Goal: Task Accomplishment & Management: Manage account settings

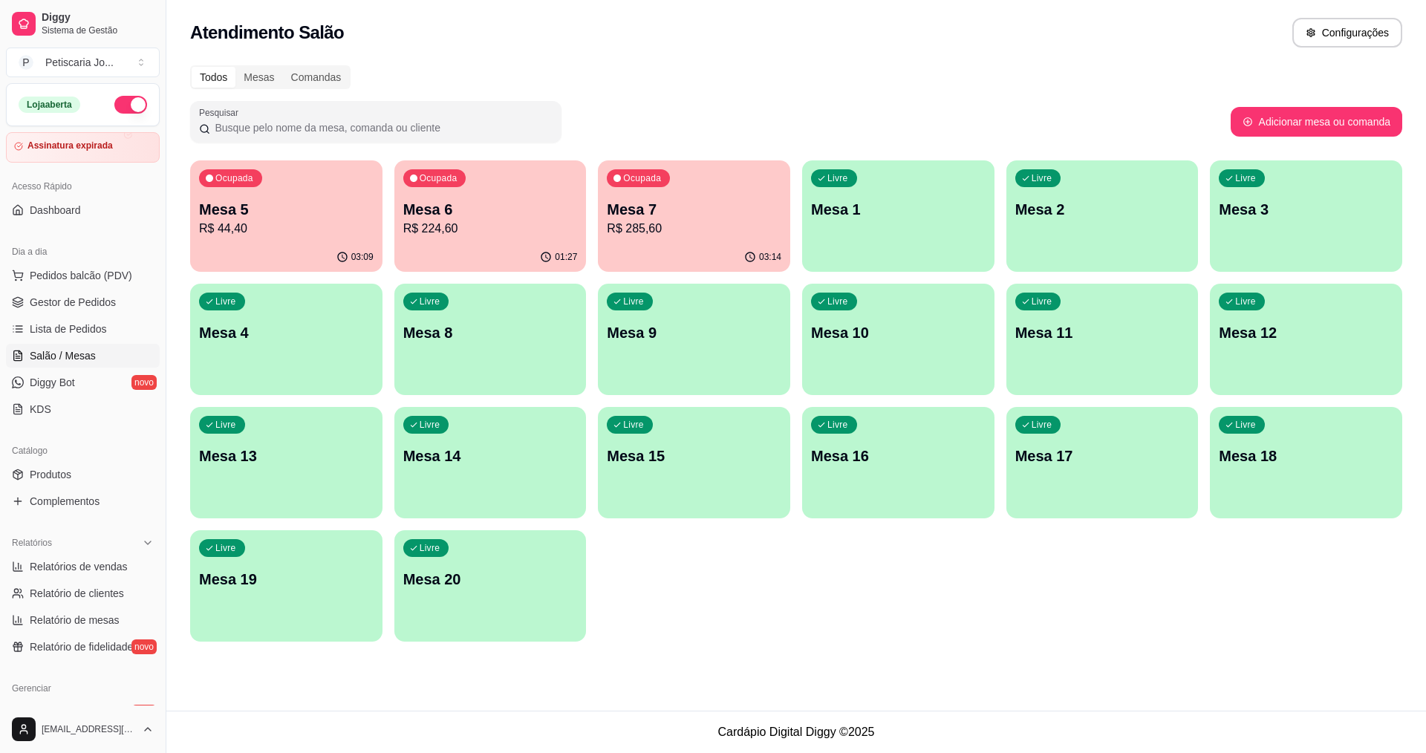
click at [696, 198] on div "Ocupada Mesa 7 R$ 285,60" at bounding box center [694, 201] width 192 height 82
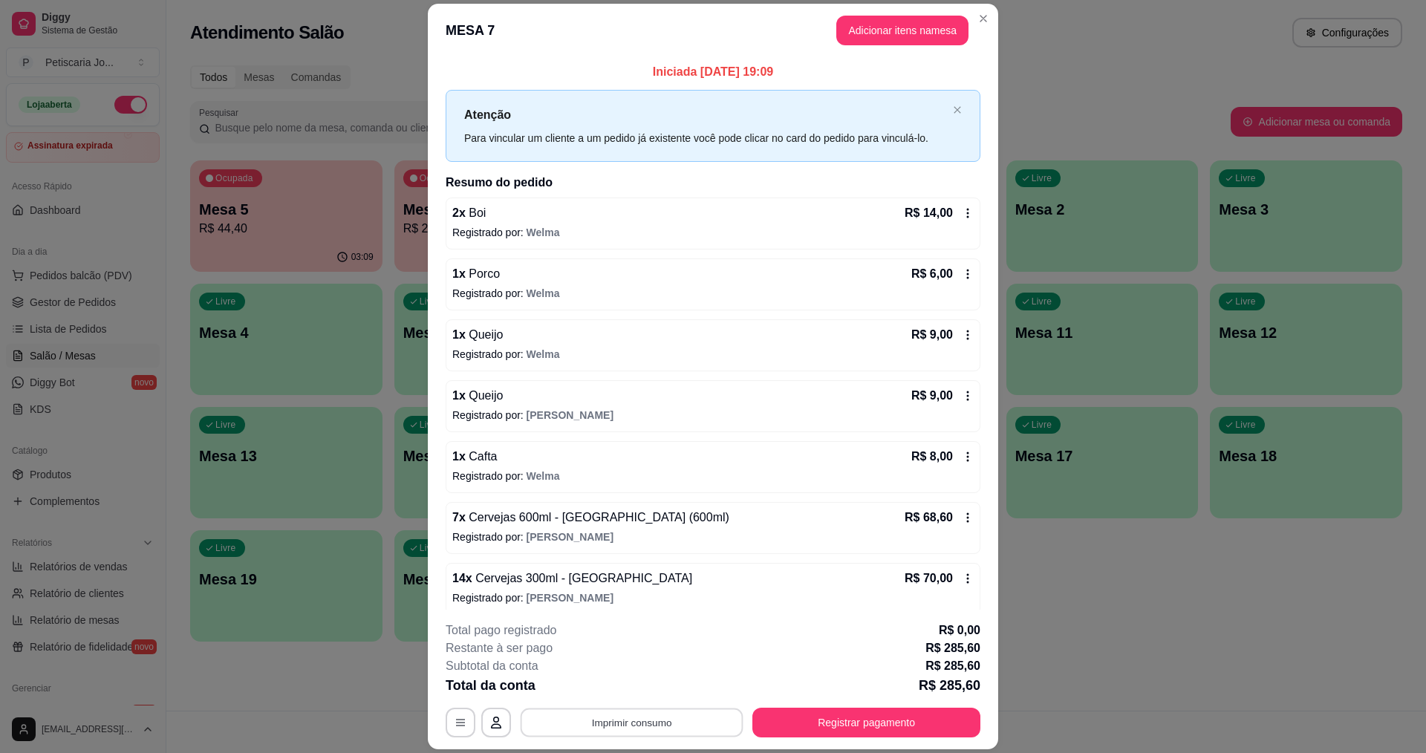
click at [606, 730] on button "Imprimir consumo" at bounding box center [631, 722] width 223 height 29
click at [602, 686] on button "IMPRESSORA" at bounding box center [631, 688] width 108 height 24
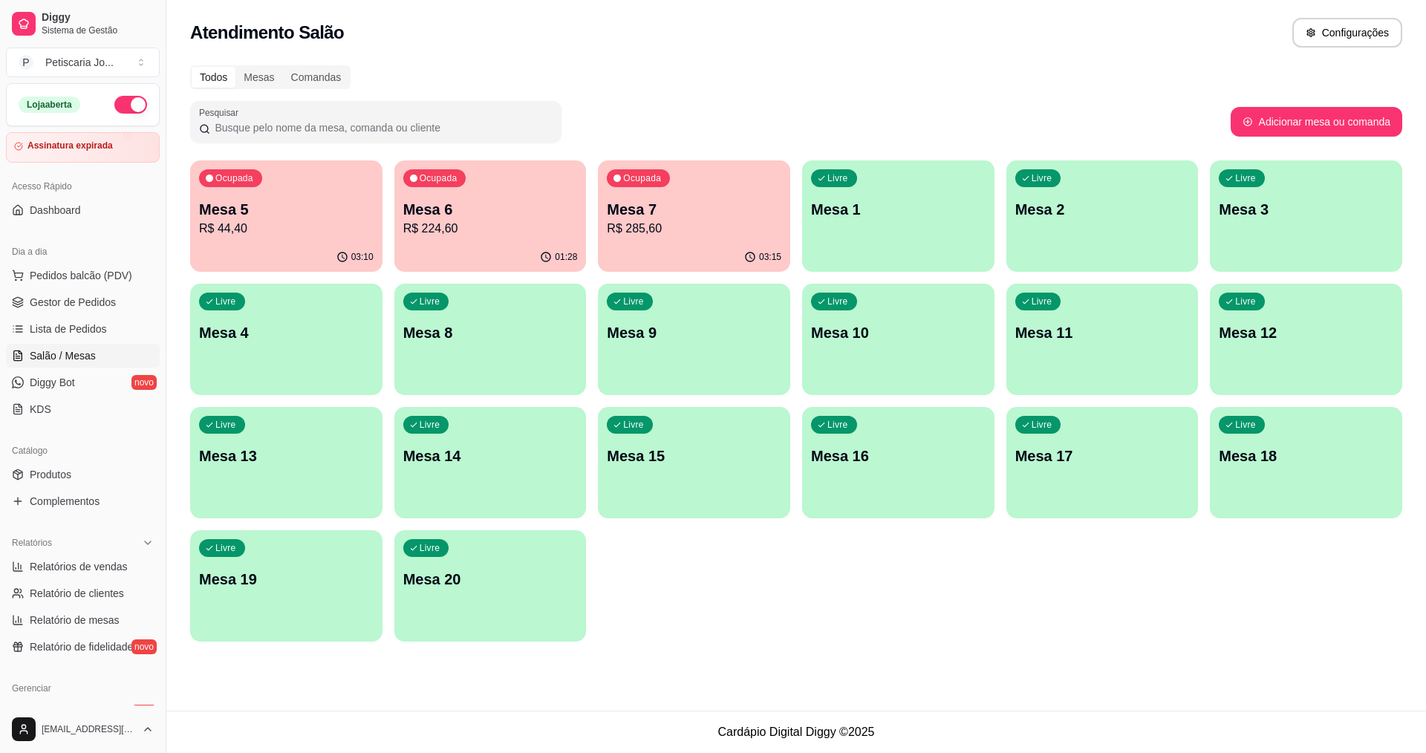
click at [1149, 64] on div "Todos Mesas Comandas Pesquisar Adicionar mesa ou comanda Ocupada Mesa 5 R$ 44,4…" at bounding box center [795, 357] width 1259 height 603
click at [1313, 226] on div "Livre Mesa 3" at bounding box center [1306, 207] width 192 height 94
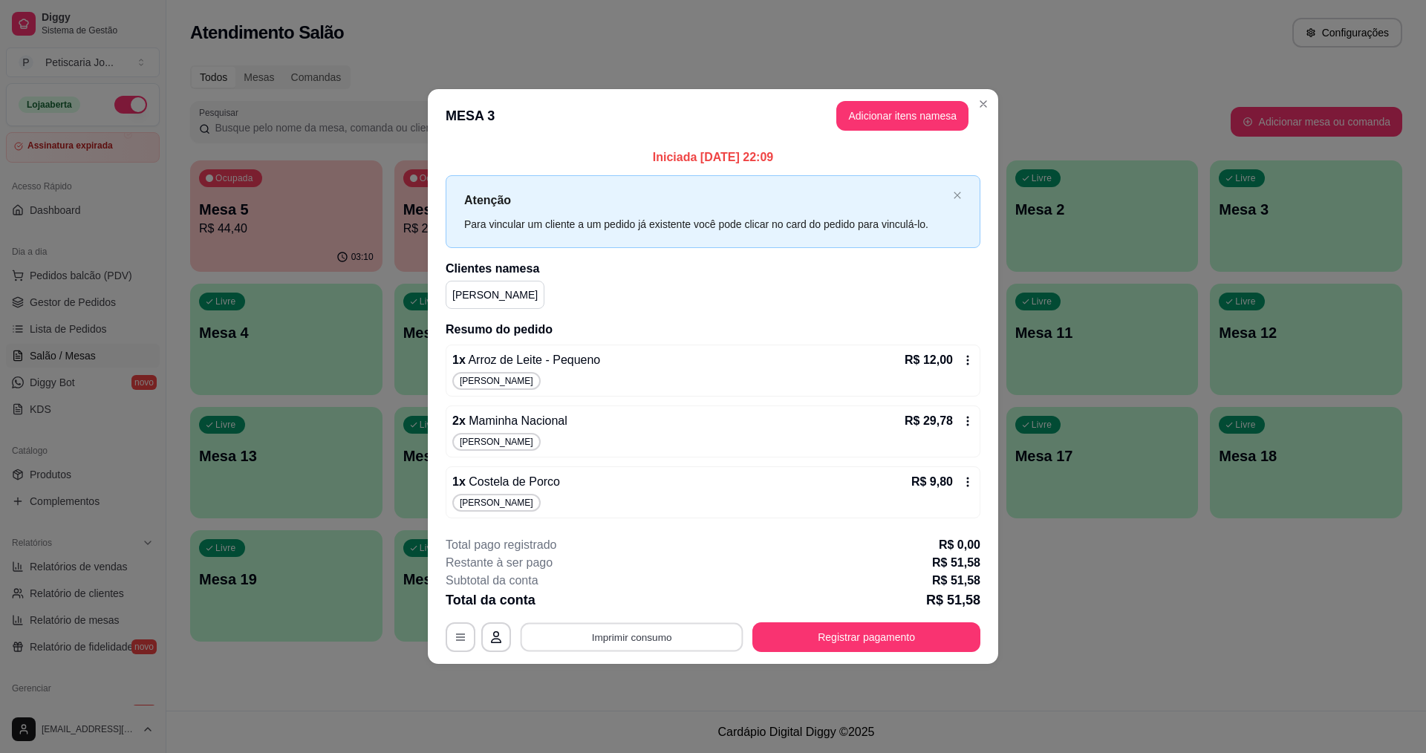
click at [627, 639] on button "Imprimir consumo" at bounding box center [631, 636] width 223 height 29
click at [630, 604] on button "IMPRESSORA" at bounding box center [636, 603] width 108 height 24
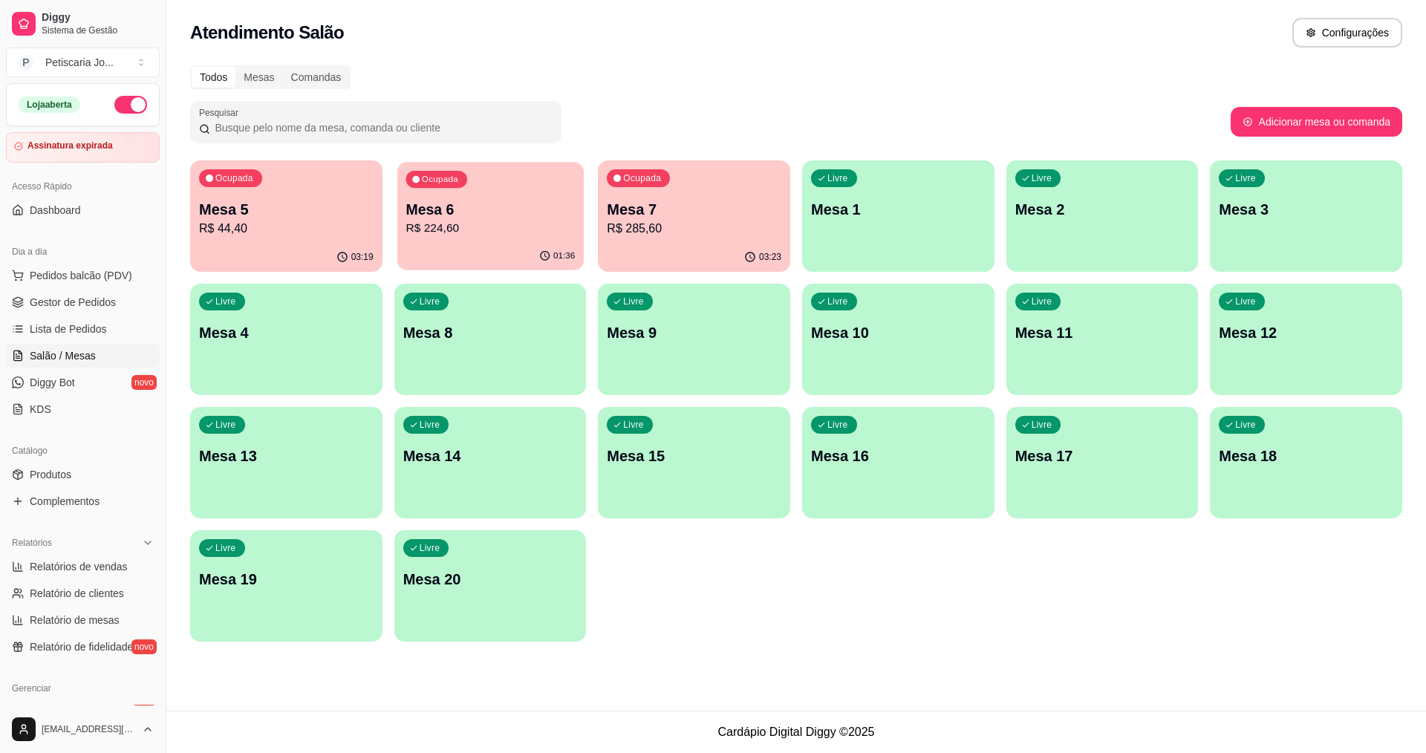
click at [480, 185] on div "Ocupada Mesa 6 R$ 224,60" at bounding box center [490, 202] width 186 height 80
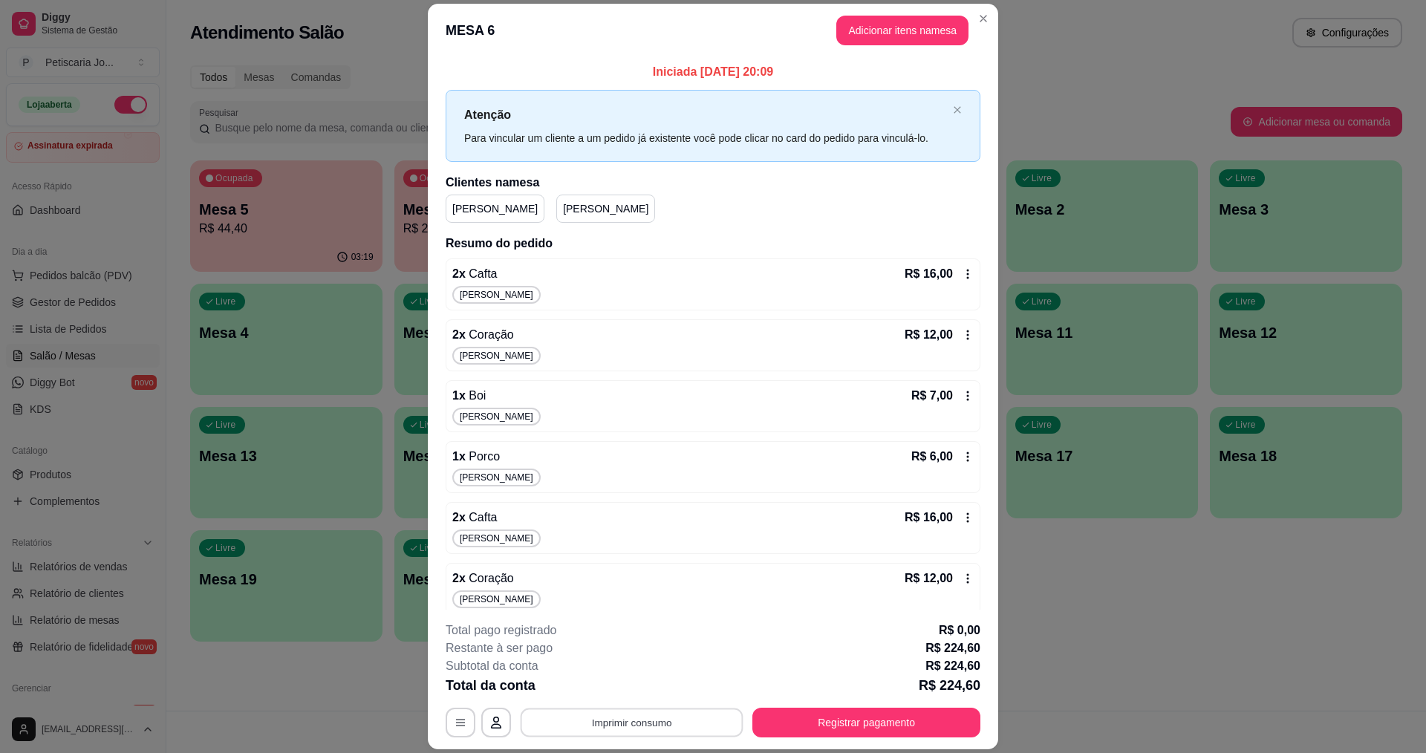
click at [683, 724] on button "Imprimir consumo" at bounding box center [631, 722] width 223 height 29
click at [653, 682] on button "IMPRESSORA" at bounding box center [630, 687] width 104 height 23
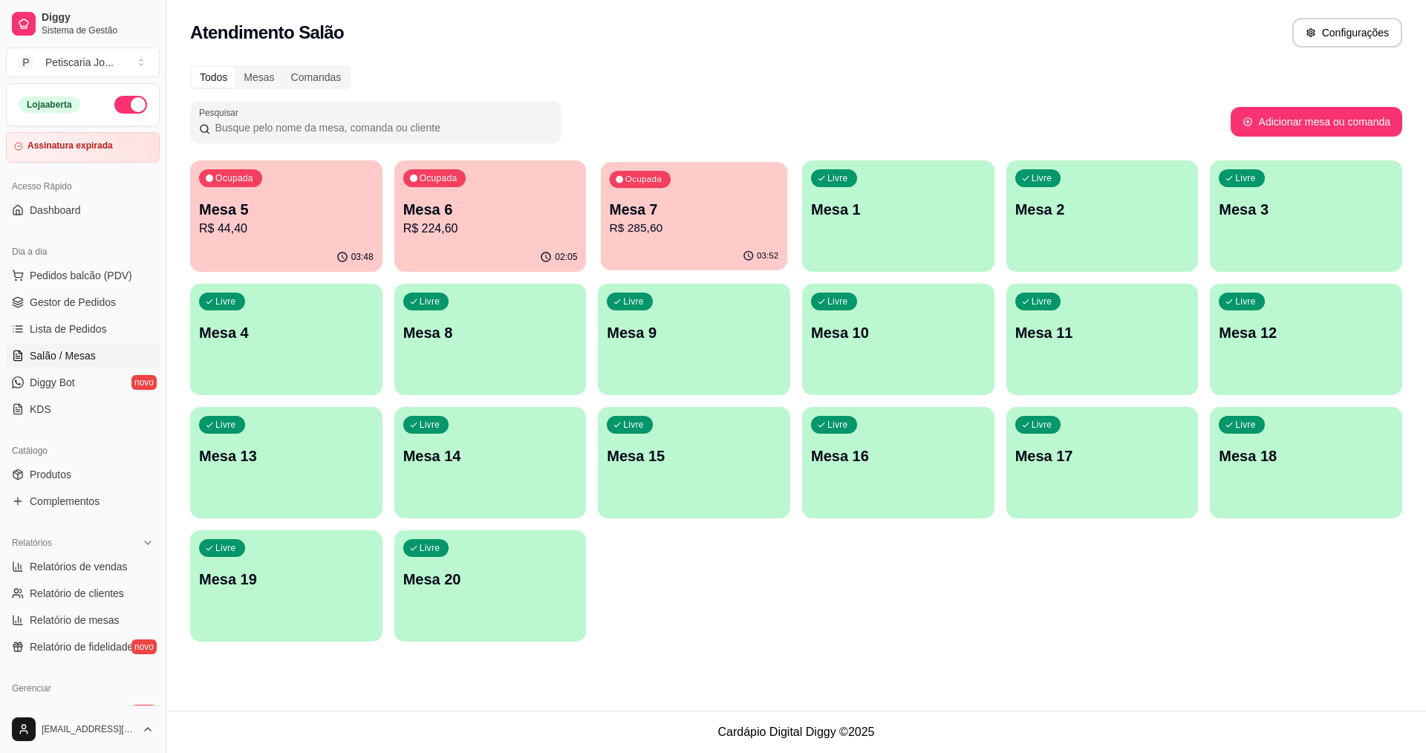
click at [668, 215] on p "Mesa 7" at bounding box center [694, 210] width 169 height 20
click at [514, 189] on div "Ocupada Mesa 6 R$ 224,60" at bounding box center [490, 201] width 192 height 82
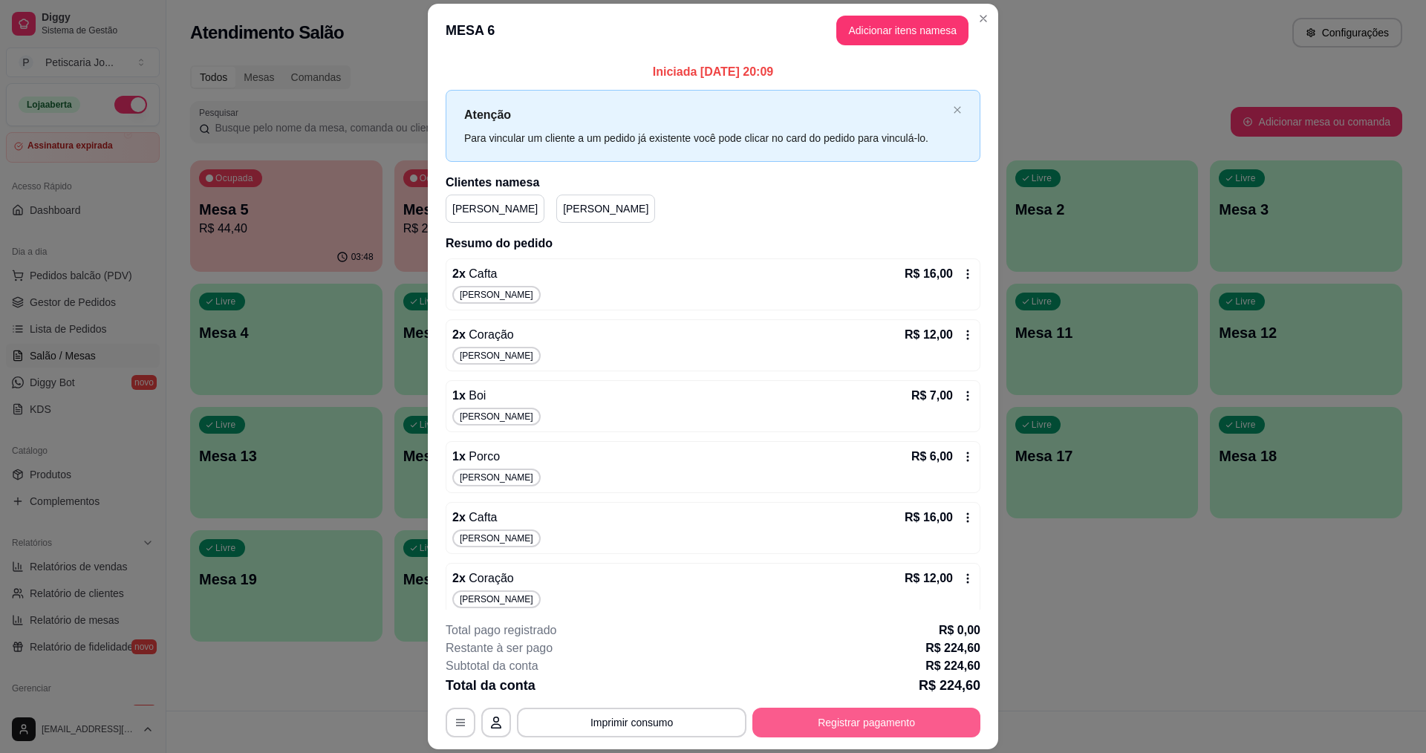
click at [804, 722] on button "Registrar pagamento" at bounding box center [866, 723] width 228 height 30
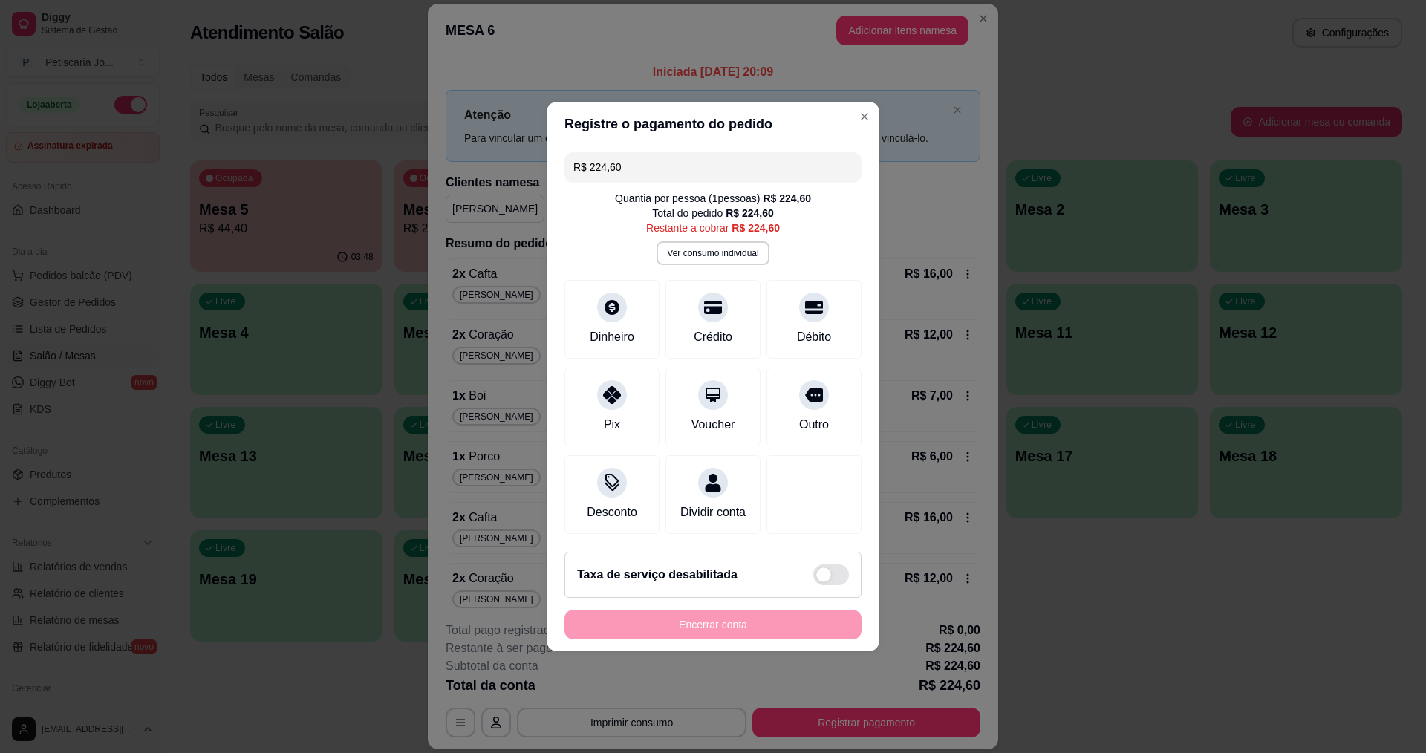
drag, startPoint x: 630, startPoint y: 157, endPoint x: 591, endPoint y: 149, distance: 40.0
click at [591, 152] on input "R$ 224,60" at bounding box center [712, 167] width 279 height 30
click at [621, 304] on div at bounding box center [611, 303] width 33 height 33
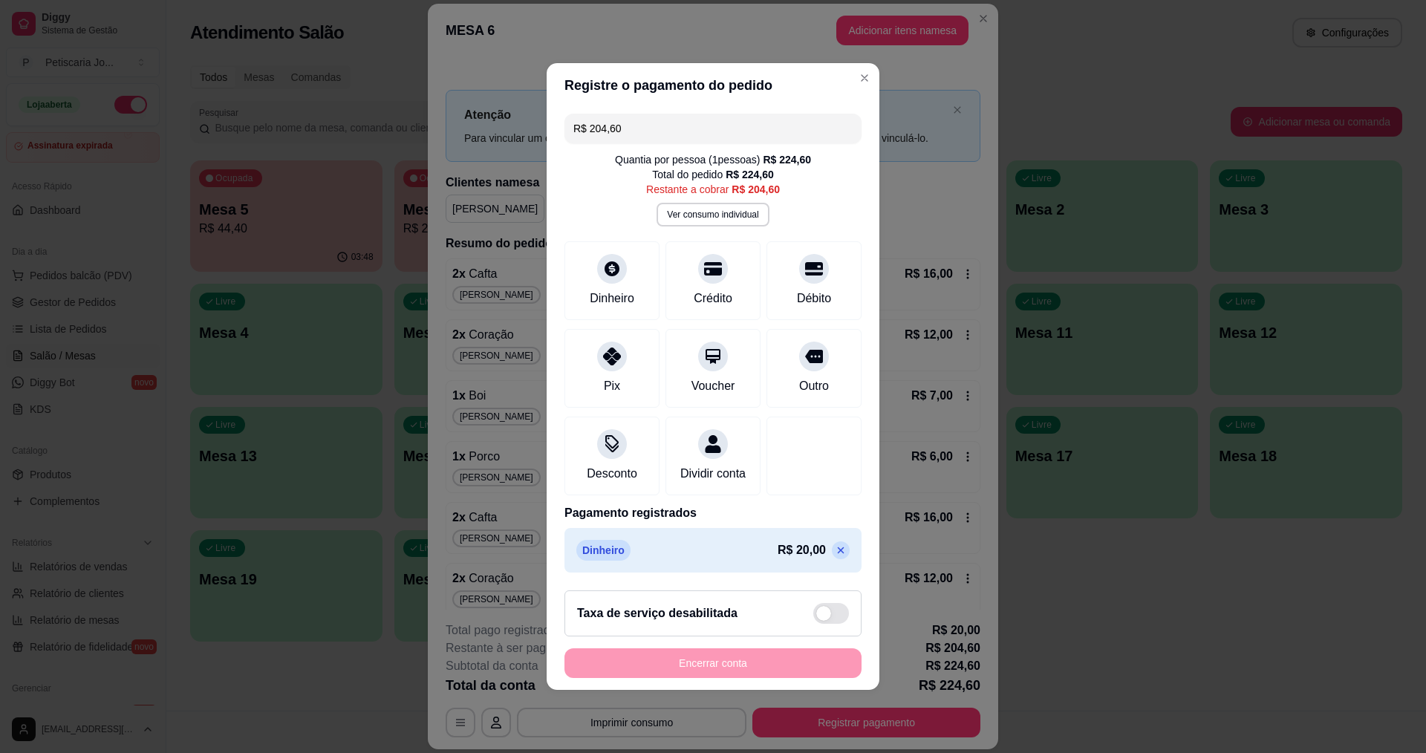
drag, startPoint x: 668, startPoint y: 123, endPoint x: 508, endPoint y: 131, distance: 159.8
click at [508, 131] on div "Registre o pagamento do pedido R$ 204,60 Quantia por pessoa ( 1 pessoas) R$ 224…" at bounding box center [713, 376] width 1426 height 753
click at [750, 263] on div "Crédito" at bounding box center [713, 278] width 105 height 87
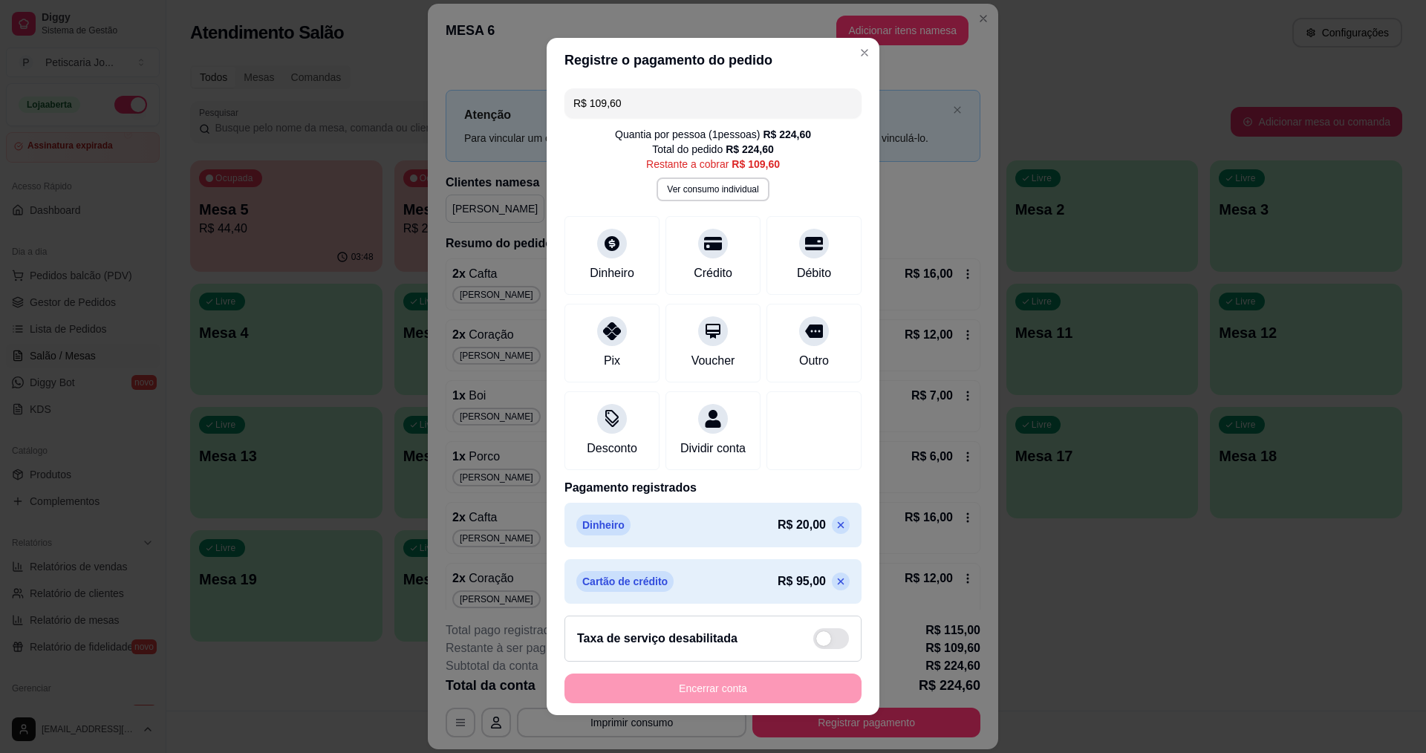
drag, startPoint x: 652, startPoint y: 113, endPoint x: 555, endPoint y: 103, distance: 97.7
click at [555, 103] on div "R$ 109,60 Quantia por pessoa ( 1 pessoas) R$ 224,60 Total do pedido R$ 224,60 R…" at bounding box center [712, 343] width 333 height 522
click at [613, 97] on input "R$ 109,60" at bounding box center [712, 103] width 279 height 30
click at [797, 249] on div at bounding box center [813, 239] width 33 height 33
click at [602, 336] on icon at bounding box center [611, 326] width 19 height 19
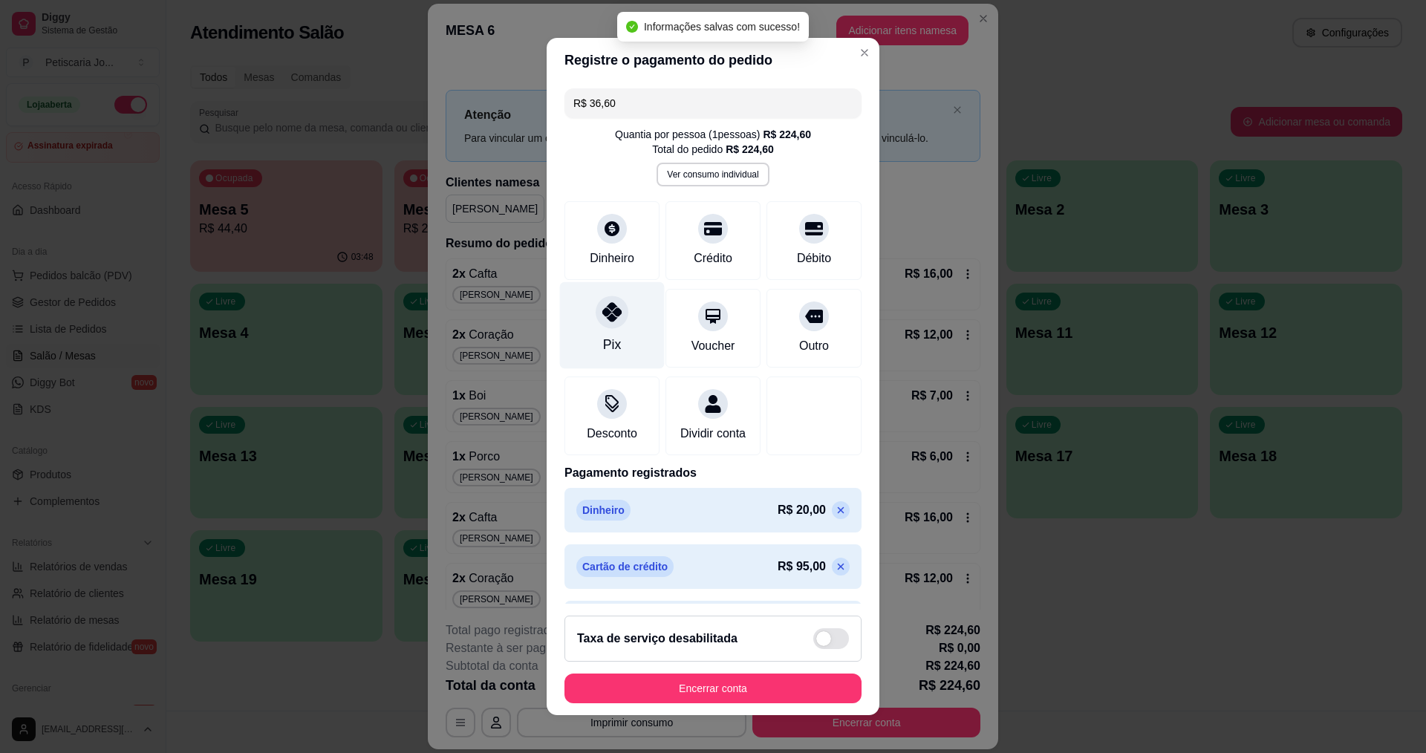
type input "R$ 0,00"
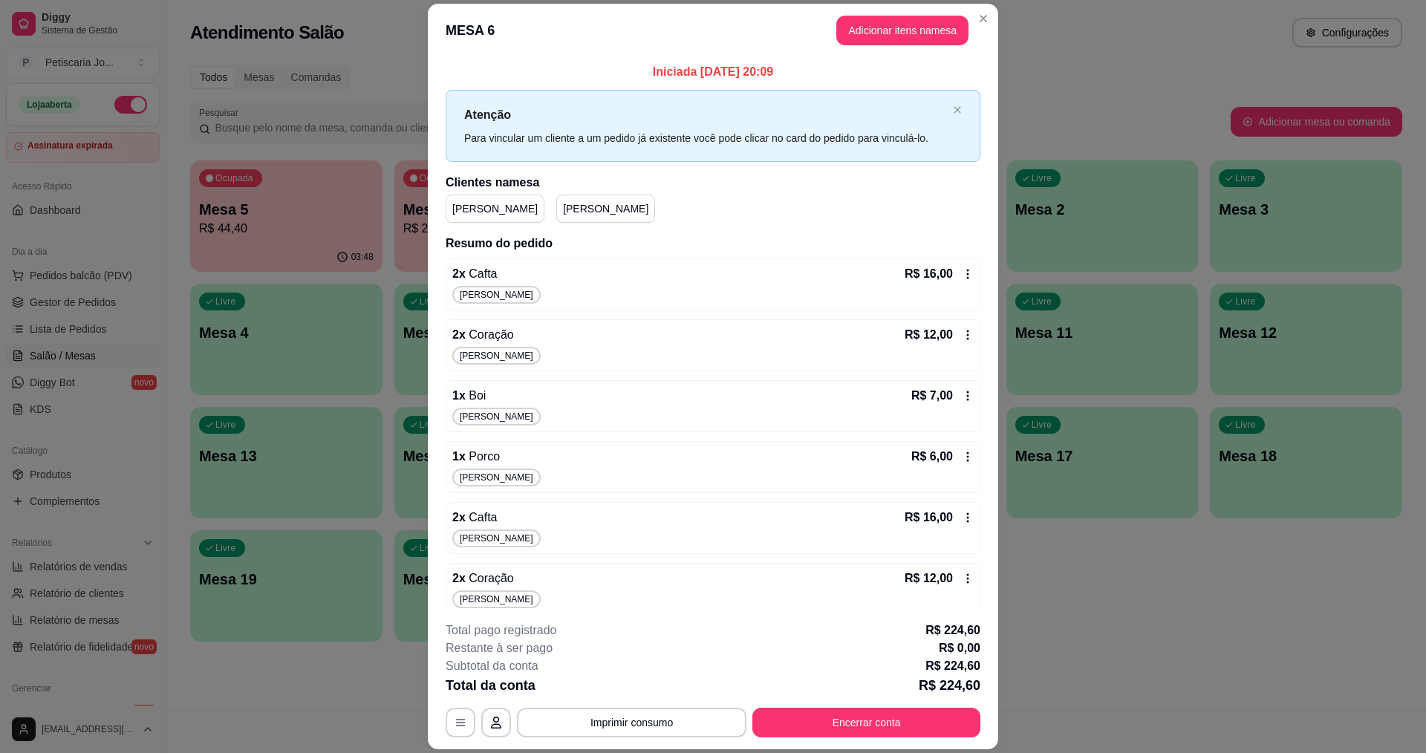
click at [861, 739] on footer "**********" at bounding box center [713, 680] width 570 height 140
click at [861, 728] on button "Encerrar conta" at bounding box center [866, 722] width 221 height 29
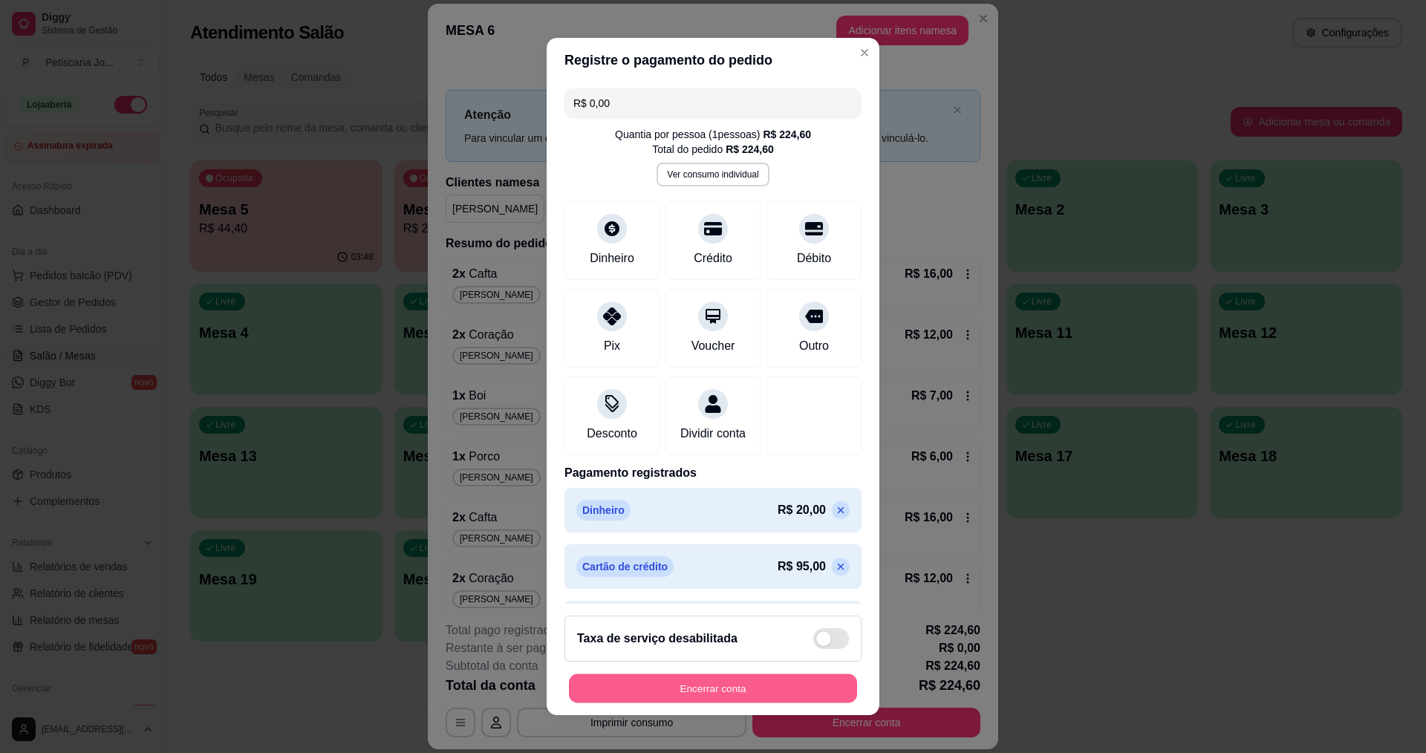
click at [757, 695] on button "Encerrar conta" at bounding box center [713, 688] width 288 height 29
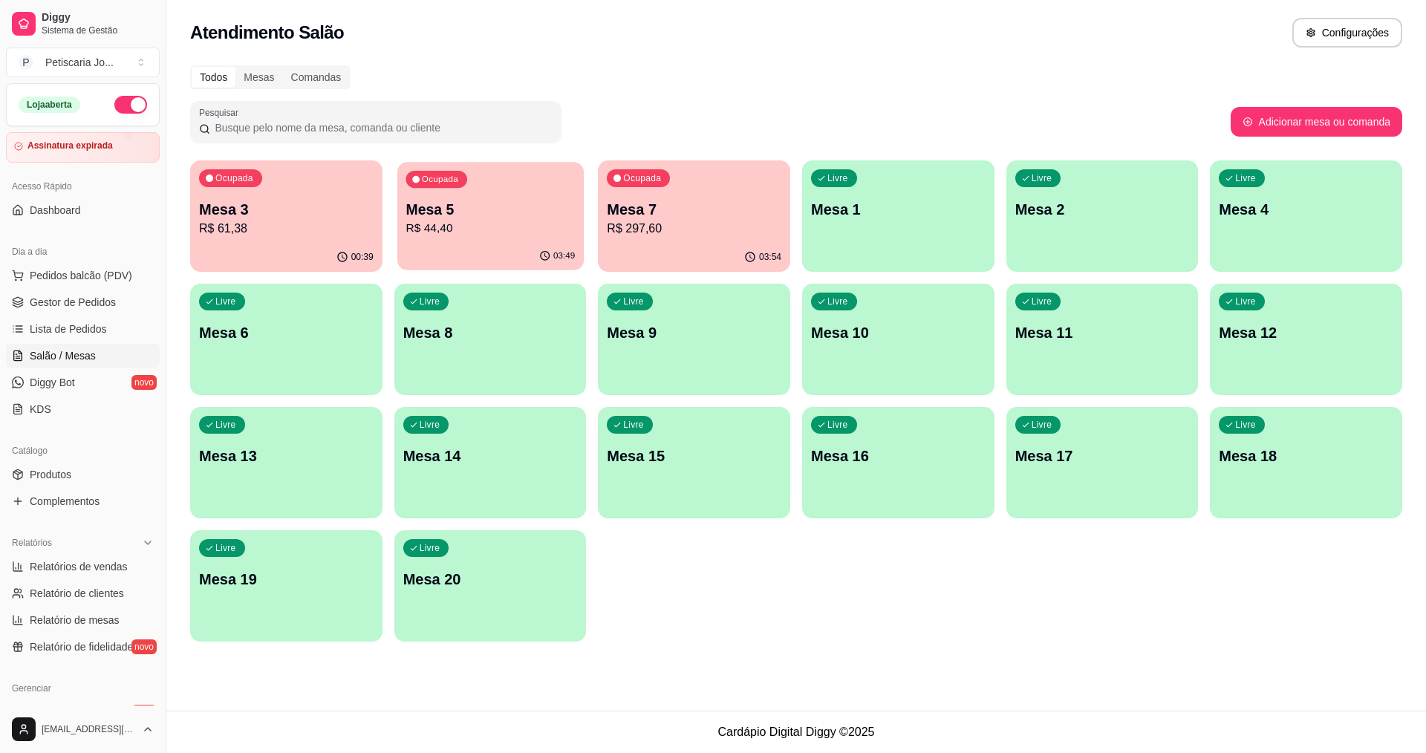
click at [492, 227] on p "R$ 44,40" at bounding box center [489, 228] width 169 height 17
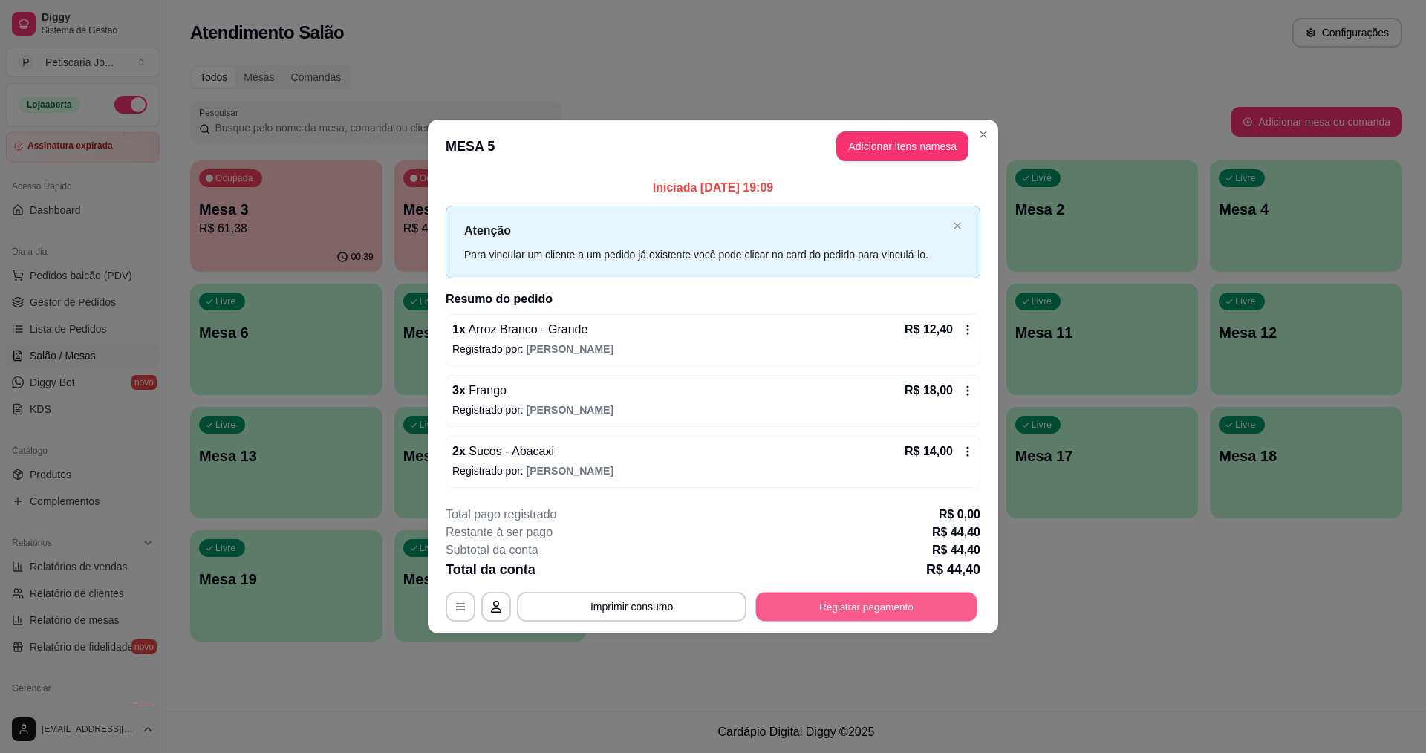
click at [820, 604] on button "Registrar pagamento" at bounding box center [866, 606] width 221 height 29
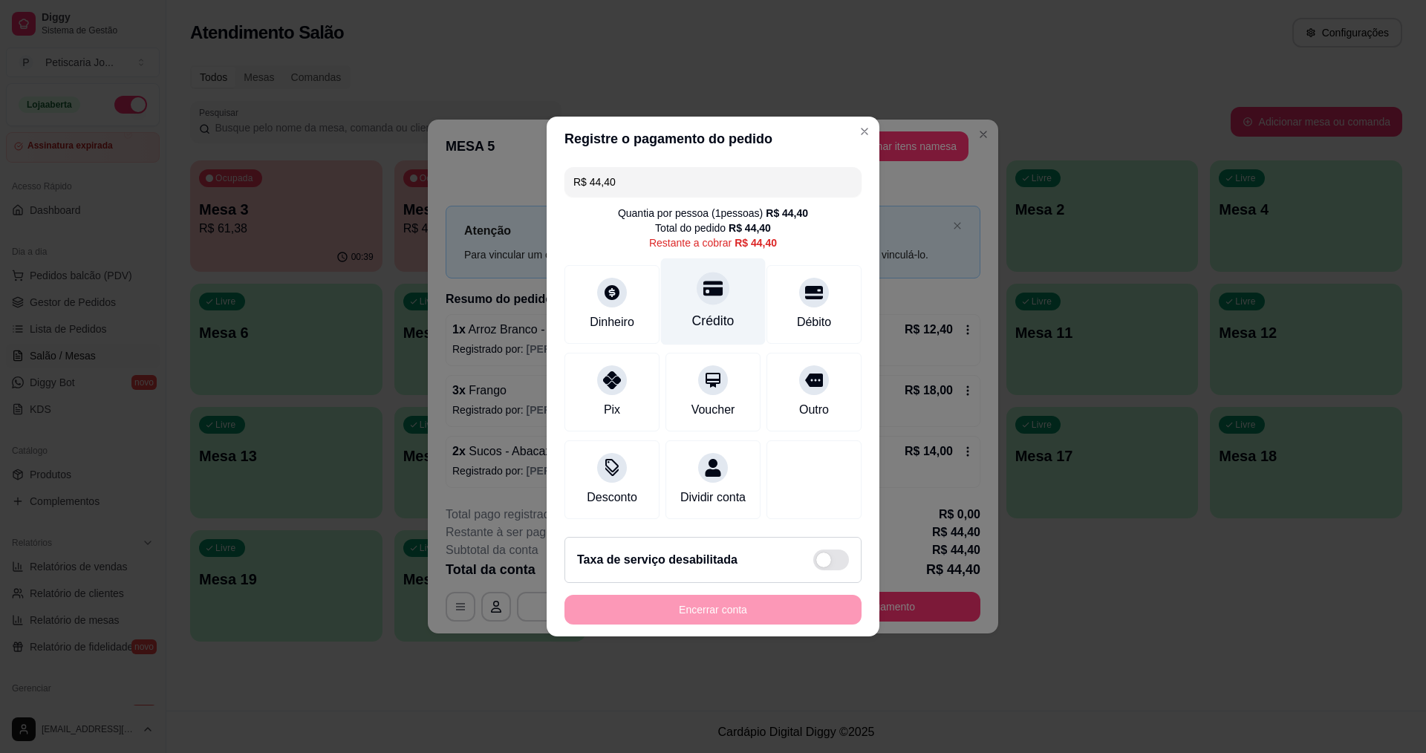
click at [701, 311] on div "Crédito" at bounding box center [713, 320] width 42 height 19
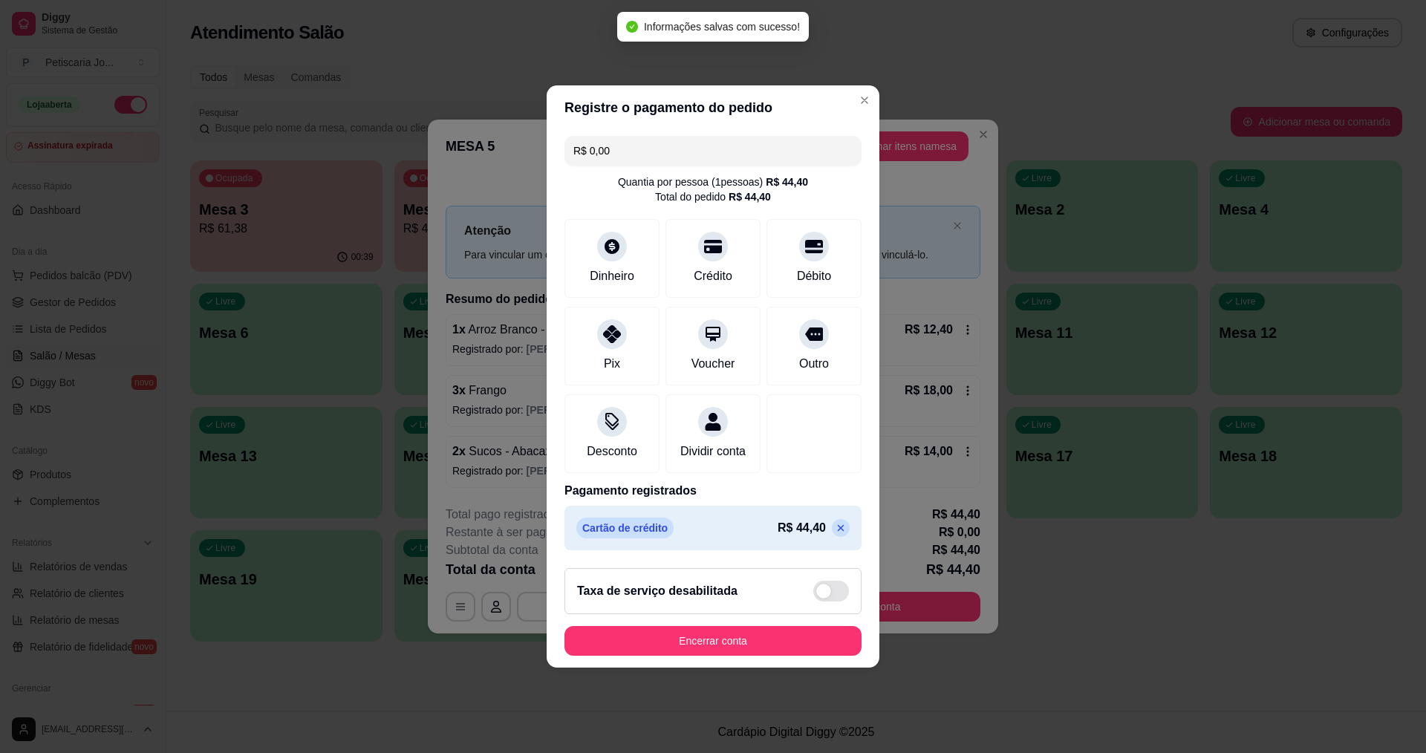
type input "R$ 0,00"
click at [766, 643] on button "Encerrar conta" at bounding box center [713, 641] width 288 height 29
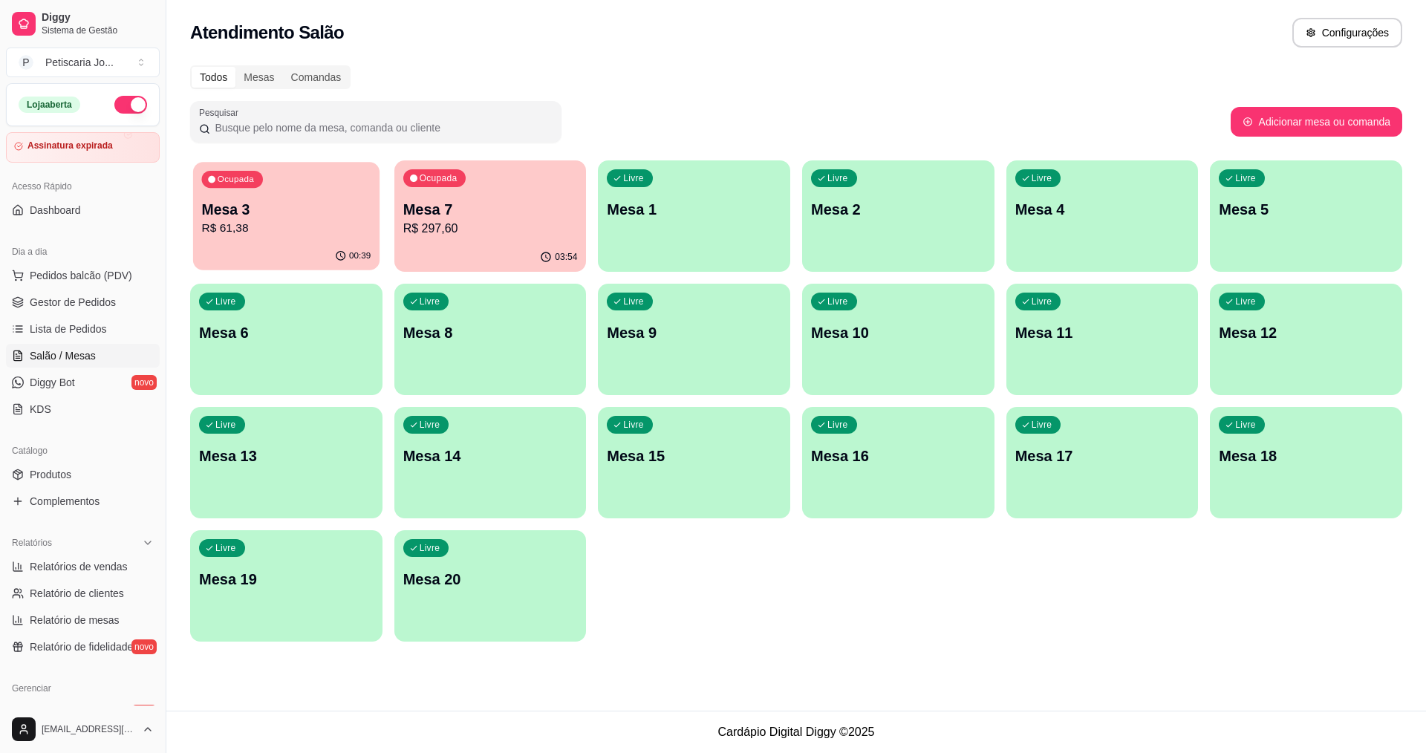
click at [275, 224] on p "R$ 61,38" at bounding box center [286, 228] width 169 height 17
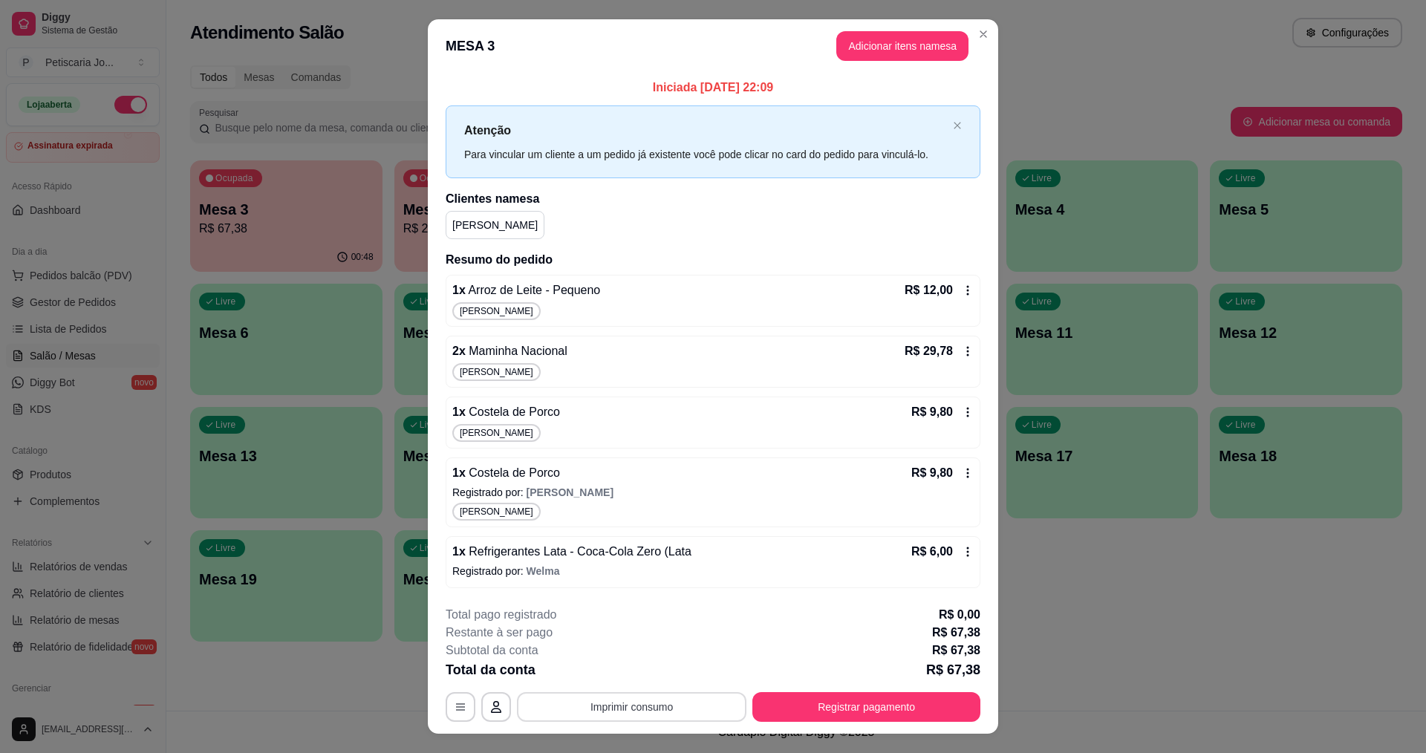
click at [628, 705] on button "Imprimir consumo" at bounding box center [631, 707] width 229 height 30
click at [650, 668] on button "IMPRESSORA" at bounding box center [631, 673] width 108 height 24
click at [768, 708] on button "Registrar pagamento" at bounding box center [866, 706] width 221 height 29
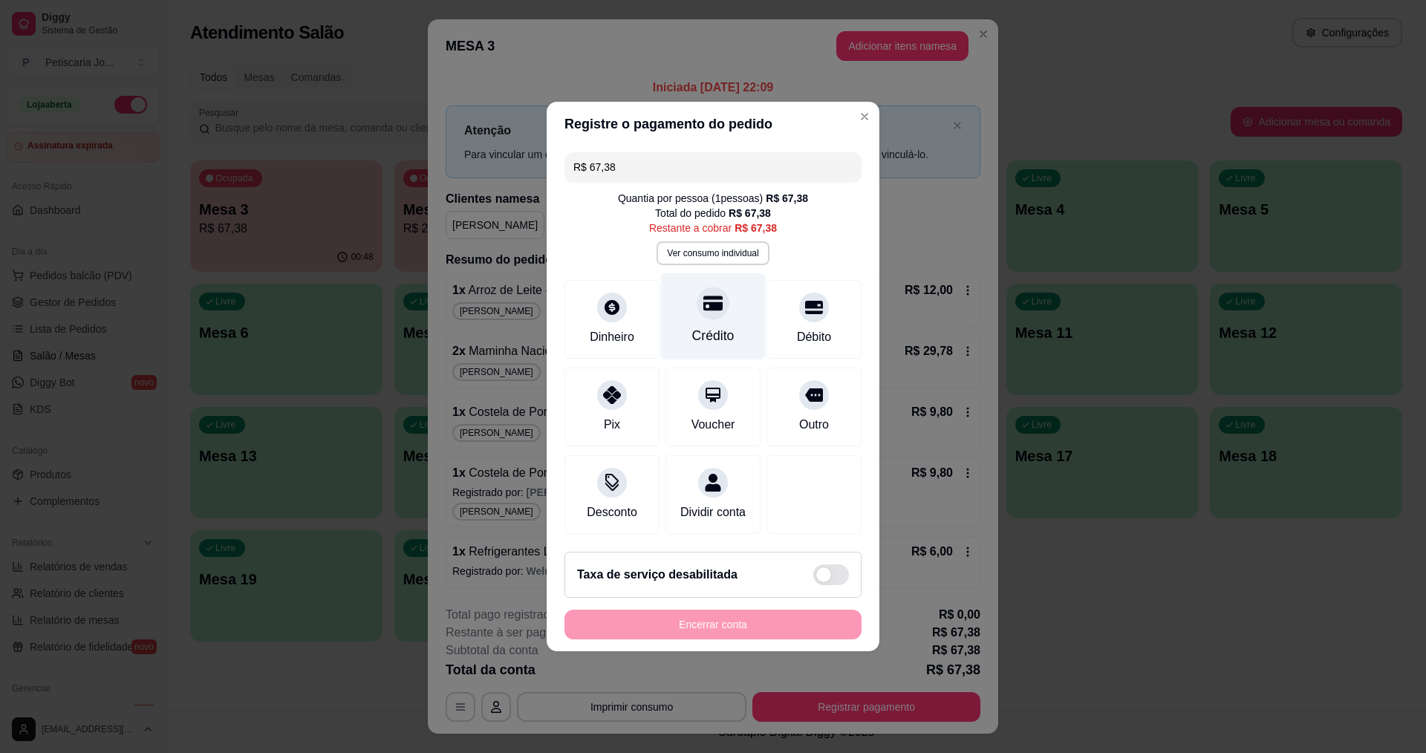
click at [736, 310] on div "Crédito" at bounding box center [713, 316] width 105 height 87
type input "R$ 0,00"
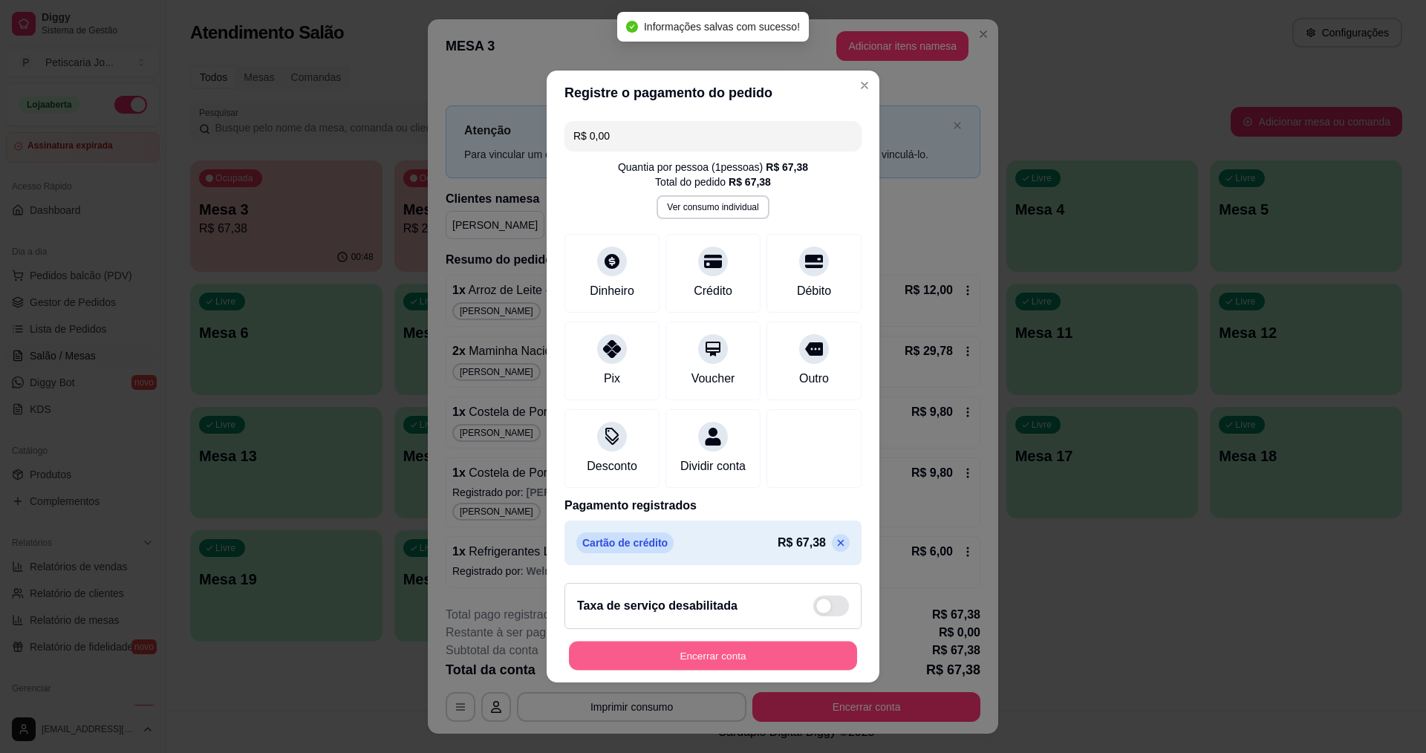
click at [712, 656] on button "Encerrar conta" at bounding box center [713, 656] width 288 height 29
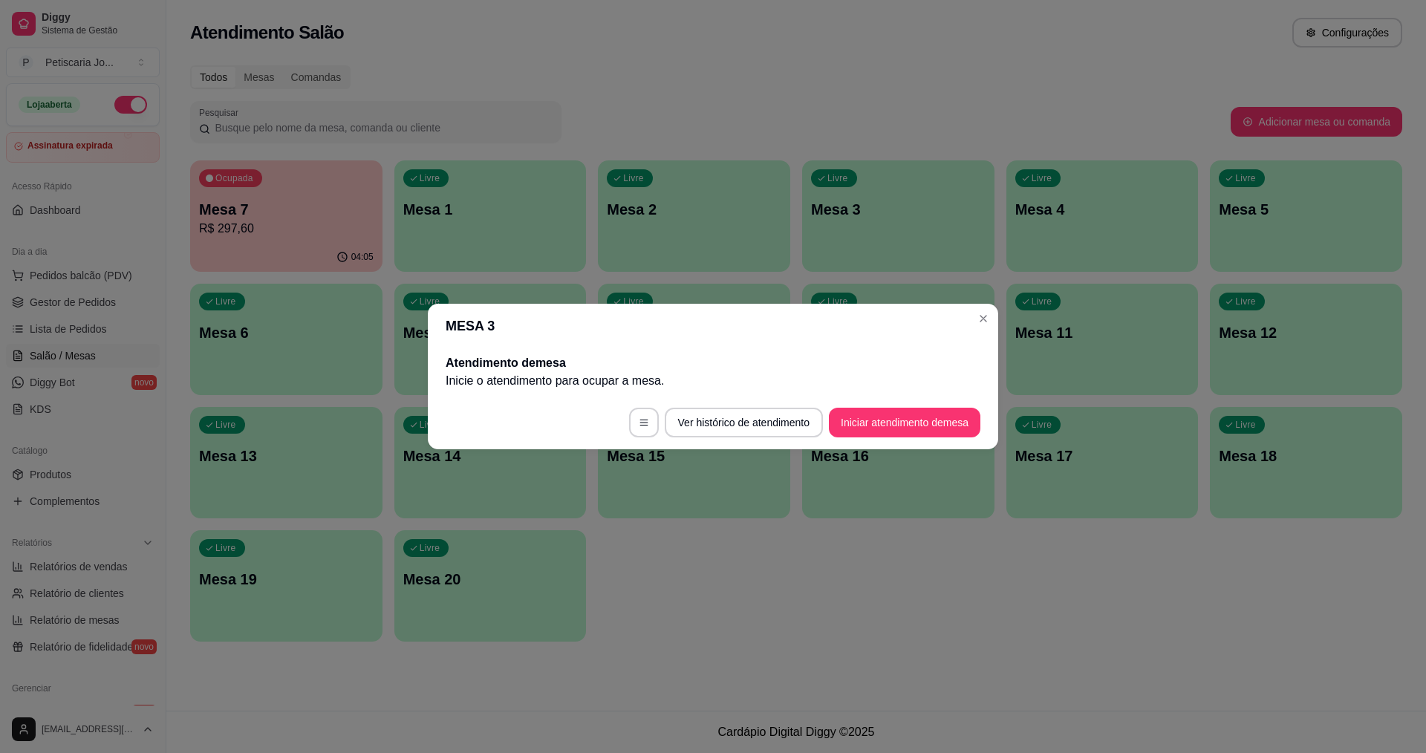
click at [978, 332] on header "MESA 3" at bounding box center [713, 326] width 570 height 45
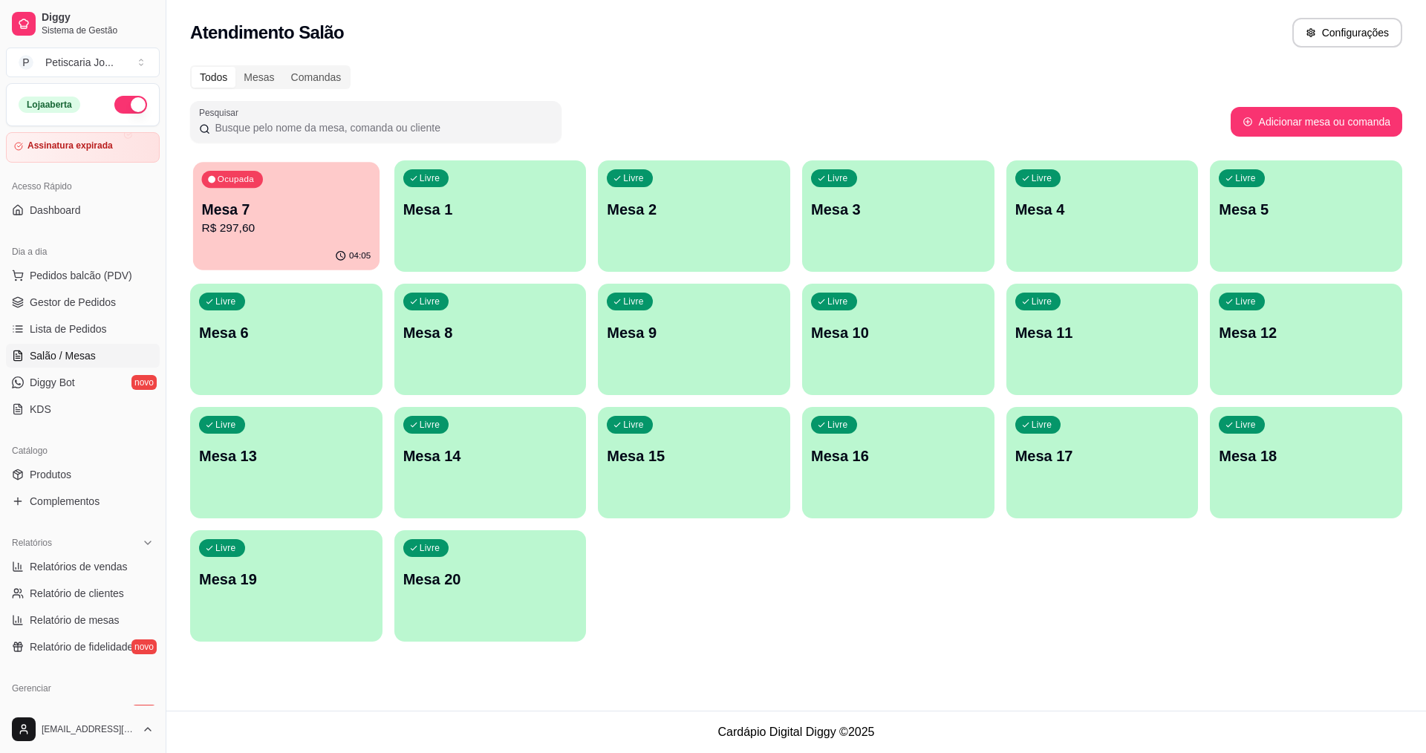
click at [336, 192] on div "Ocupada Mesa 7 R$ 297,60" at bounding box center [286, 202] width 186 height 80
click at [284, 226] on p "R$ 297,60" at bounding box center [286, 229] width 174 height 18
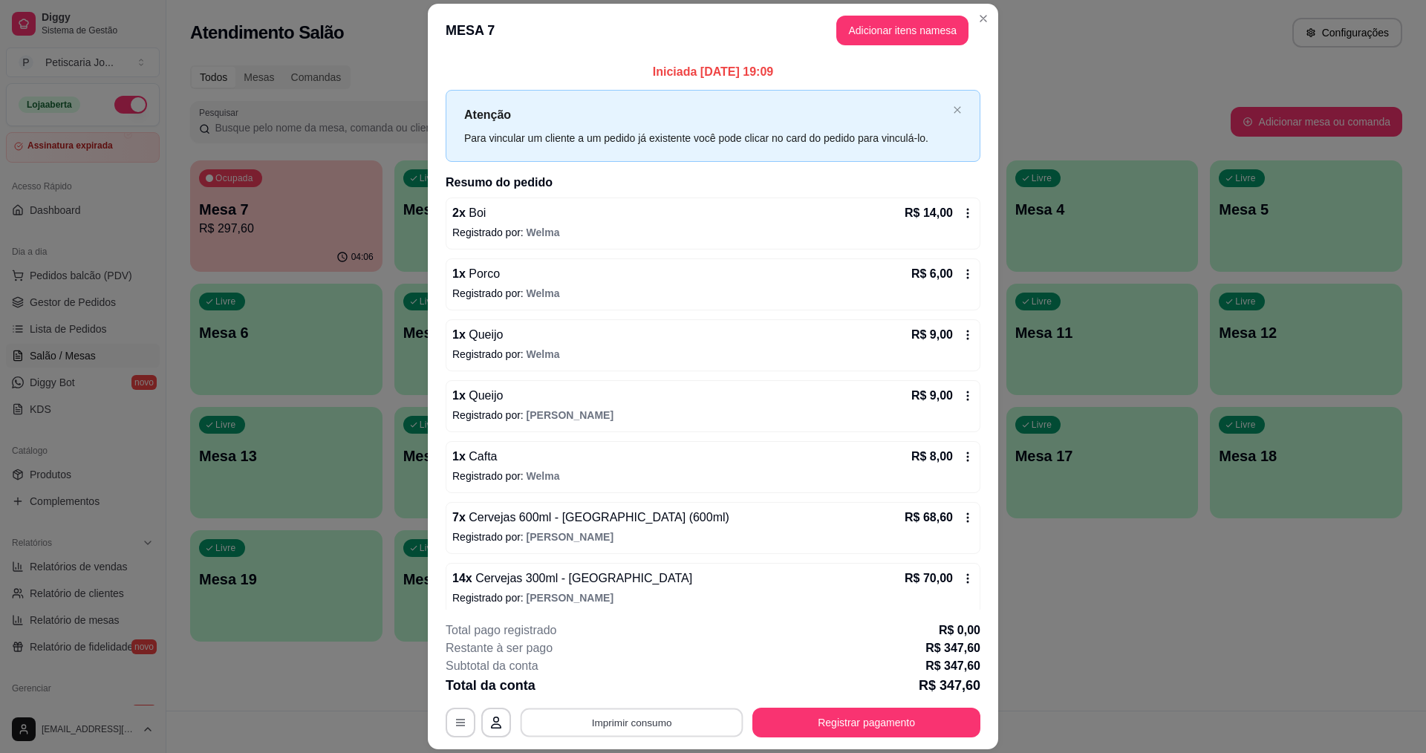
click at [613, 717] on button "Imprimir consumo" at bounding box center [631, 722] width 223 height 29
click at [627, 682] on button "IMPRESSORA" at bounding box center [631, 688] width 108 height 24
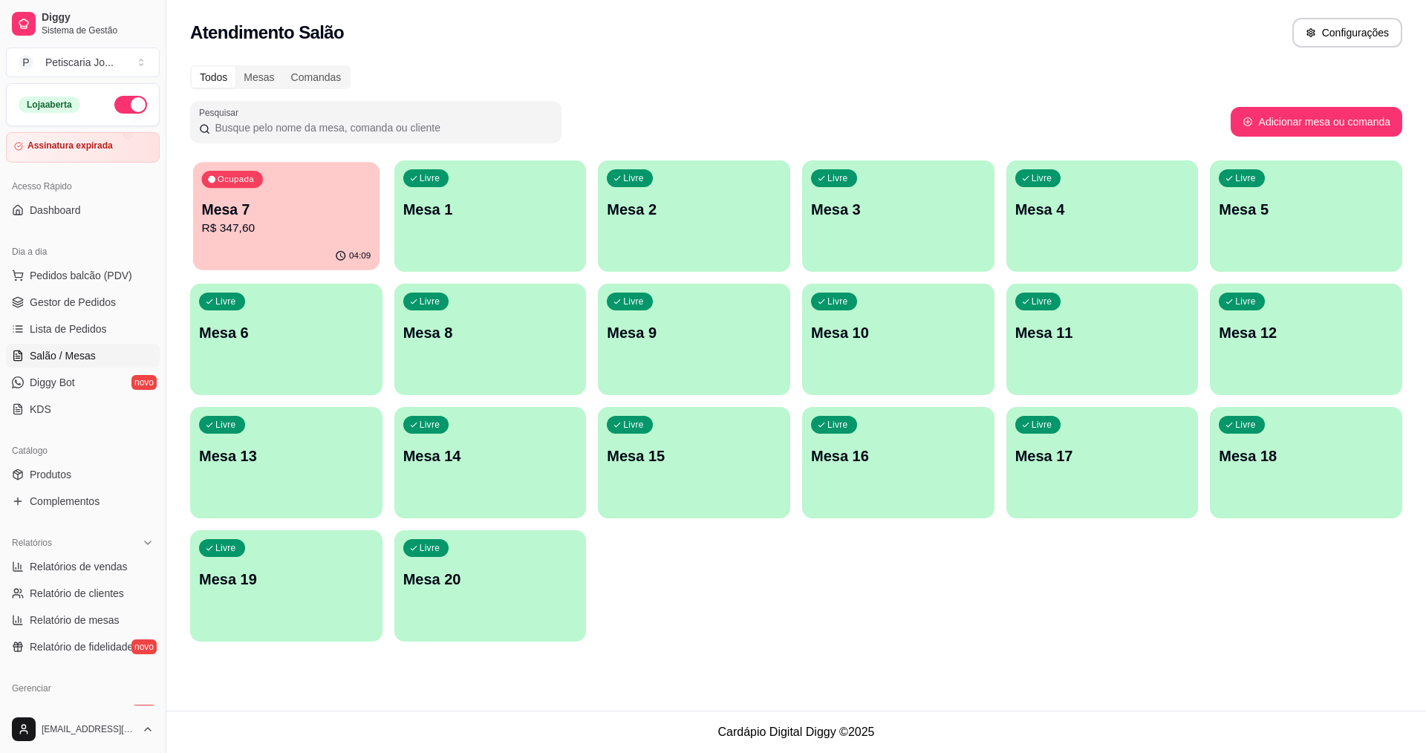
click at [339, 202] on p "Mesa 7" at bounding box center [286, 210] width 169 height 20
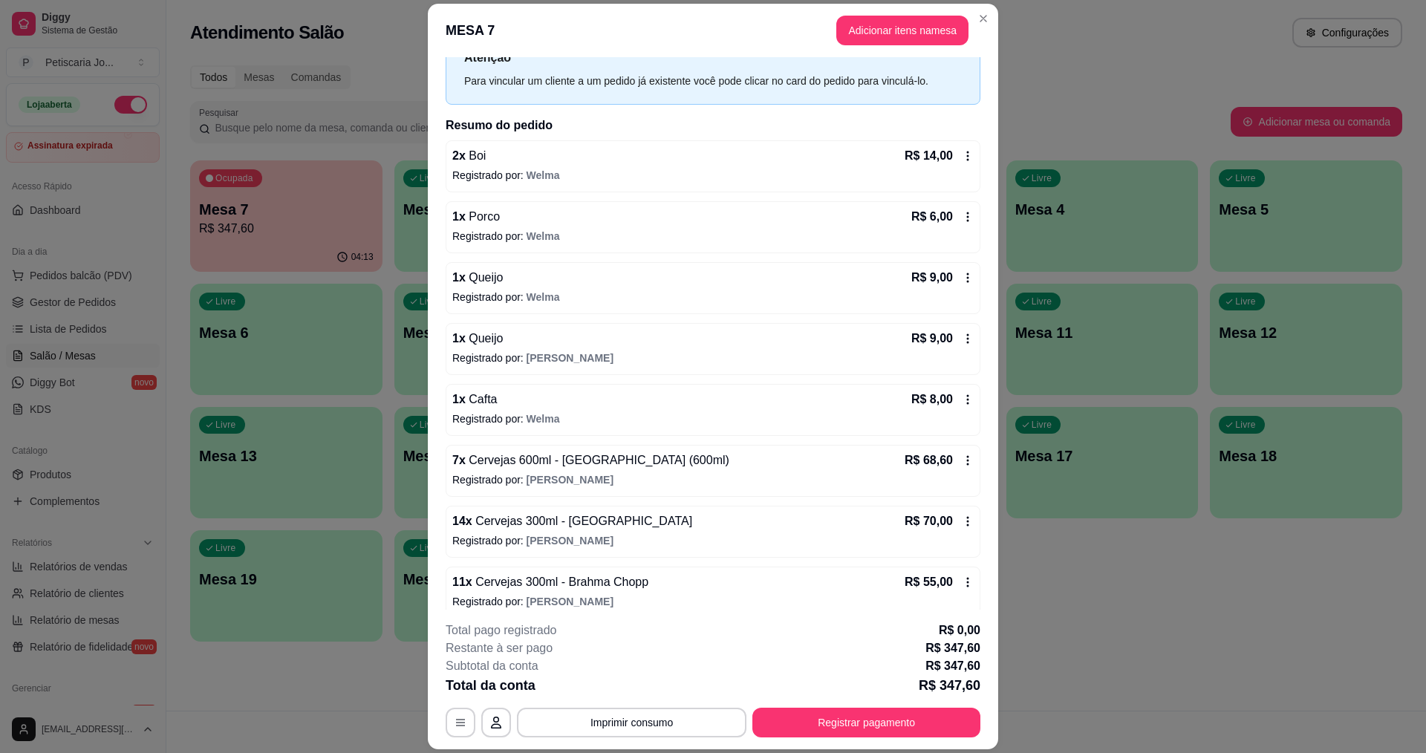
scroll to position [74, 0]
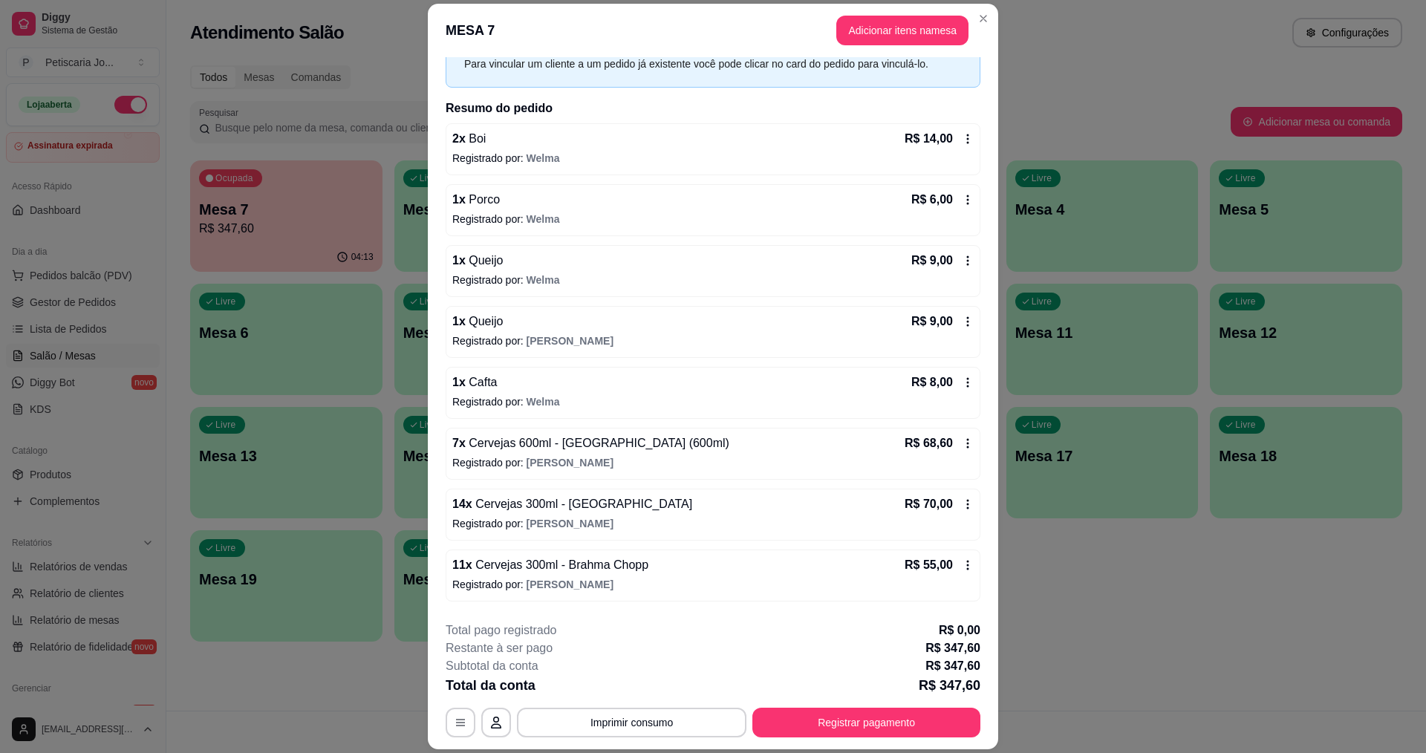
click at [521, 433] on div "7 x Cervejas 600ml - Bohemia (600ml) R$ 68,60 Registrado por: Eduardo" at bounding box center [713, 454] width 535 height 52
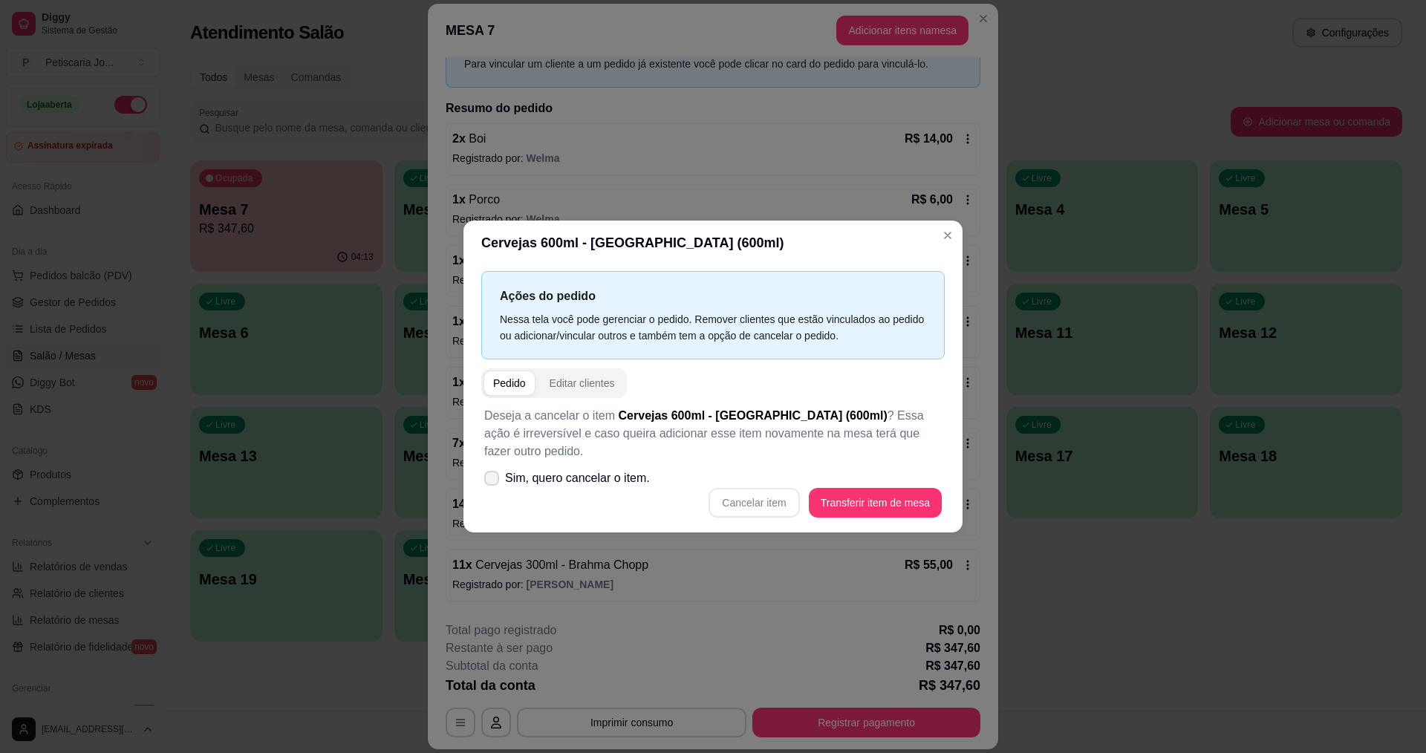
click at [494, 474] on icon at bounding box center [492, 478] width 12 height 9
click at [493, 481] on input "Sim, quero cancelar o item." at bounding box center [488, 486] width 10 height 10
checkbox input "true"
click at [745, 489] on button "Cancelar item" at bounding box center [754, 503] width 88 height 29
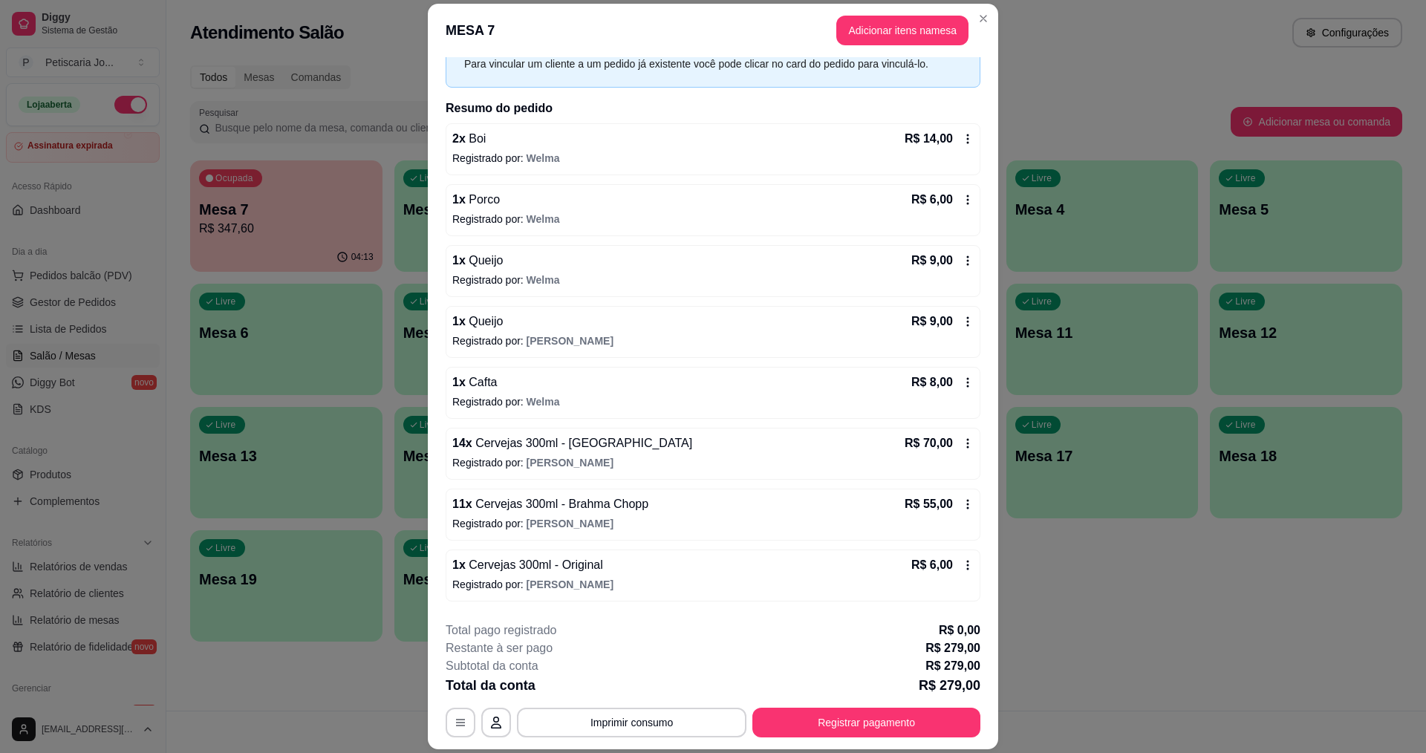
click at [515, 451] on p "14 x Cervejas 300ml - Bohemia" at bounding box center [572, 443] width 240 height 18
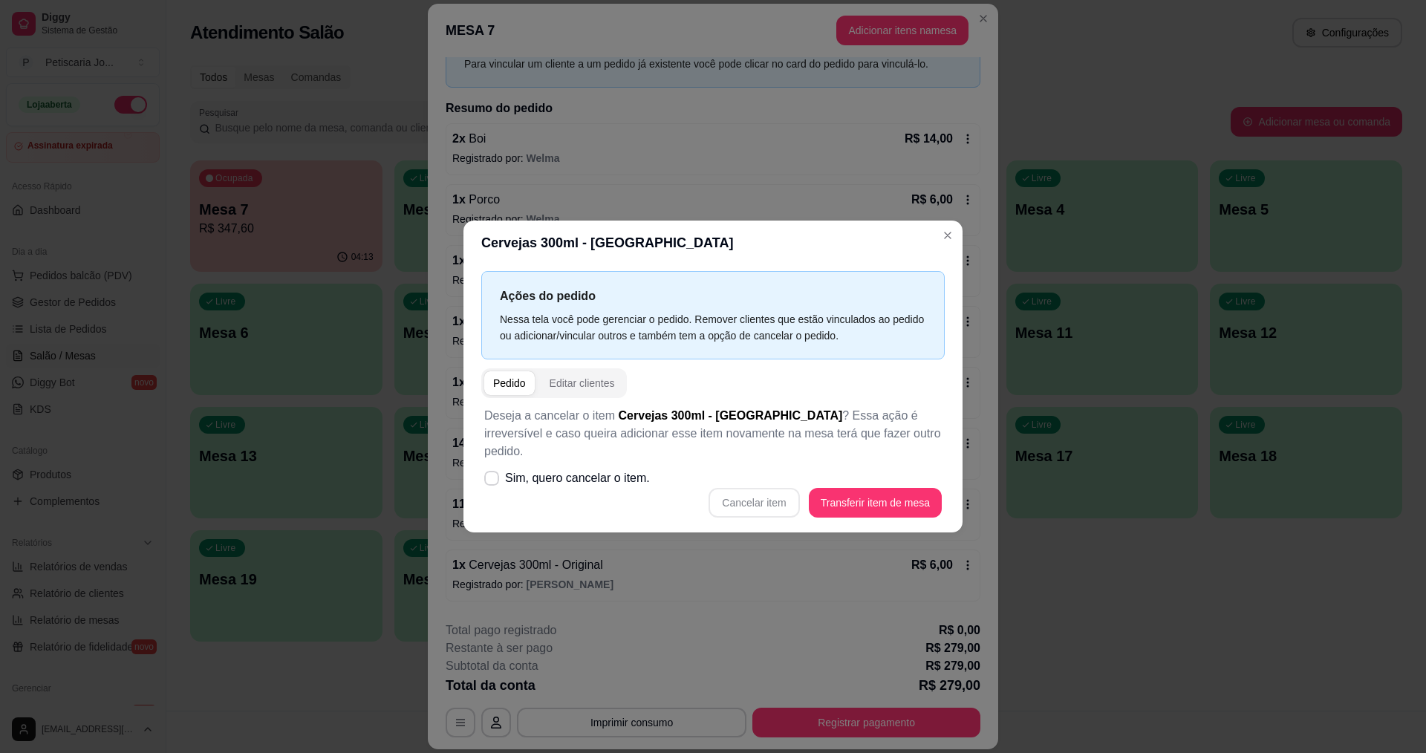
click at [489, 497] on div "Cancelar item Transferir item de mesa" at bounding box center [712, 503] width 457 height 30
click at [503, 468] on label "Sim, quero cancelar o item." at bounding box center [566, 478] width 177 height 30
click at [493, 481] on input "Sim, quero cancelar o item." at bounding box center [488, 486] width 10 height 10
checkbox input "true"
click at [723, 489] on button "Cancelar item" at bounding box center [754, 503] width 88 height 29
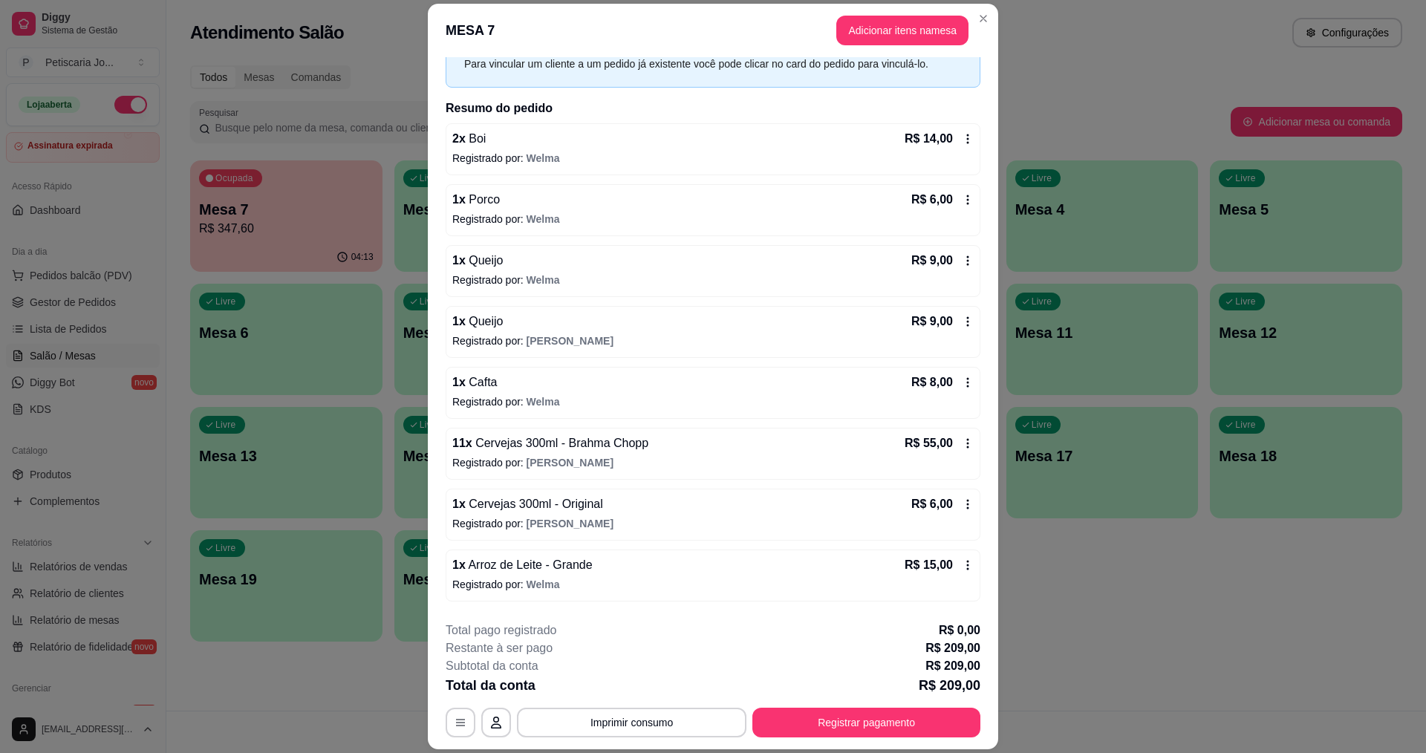
click at [570, 454] on div "11 x Cervejas 300ml - Brahma Chopp R$ 55,00 Registrado por: Eduardo" at bounding box center [713, 454] width 535 height 52
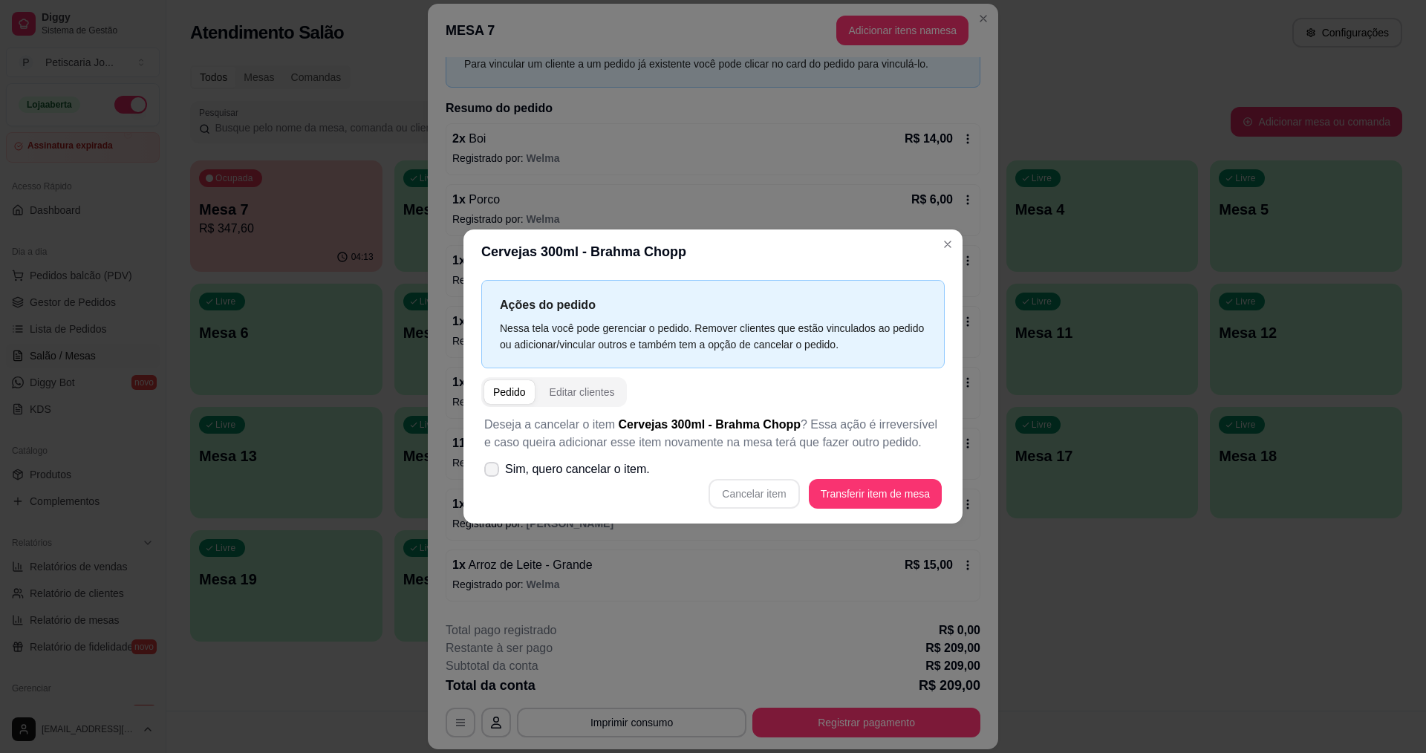
click at [543, 472] on span "Sim, quero cancelar o item." at bounding box center [577, 469] width 145 height 18
click at [493, 472] on input "Sim, quero cancelar o item." at bounding box center [488, 477] width 10 height 10
checkbox input "true"
drag, startPoint x: 702, startPoint y: 492, endPoint x: 717, endPoint y: 492, distance: 15.6
click at [702, 492] on div "Cancelar item Transferir item de mesa" at bounding box center [712, 494] width 457 height 30
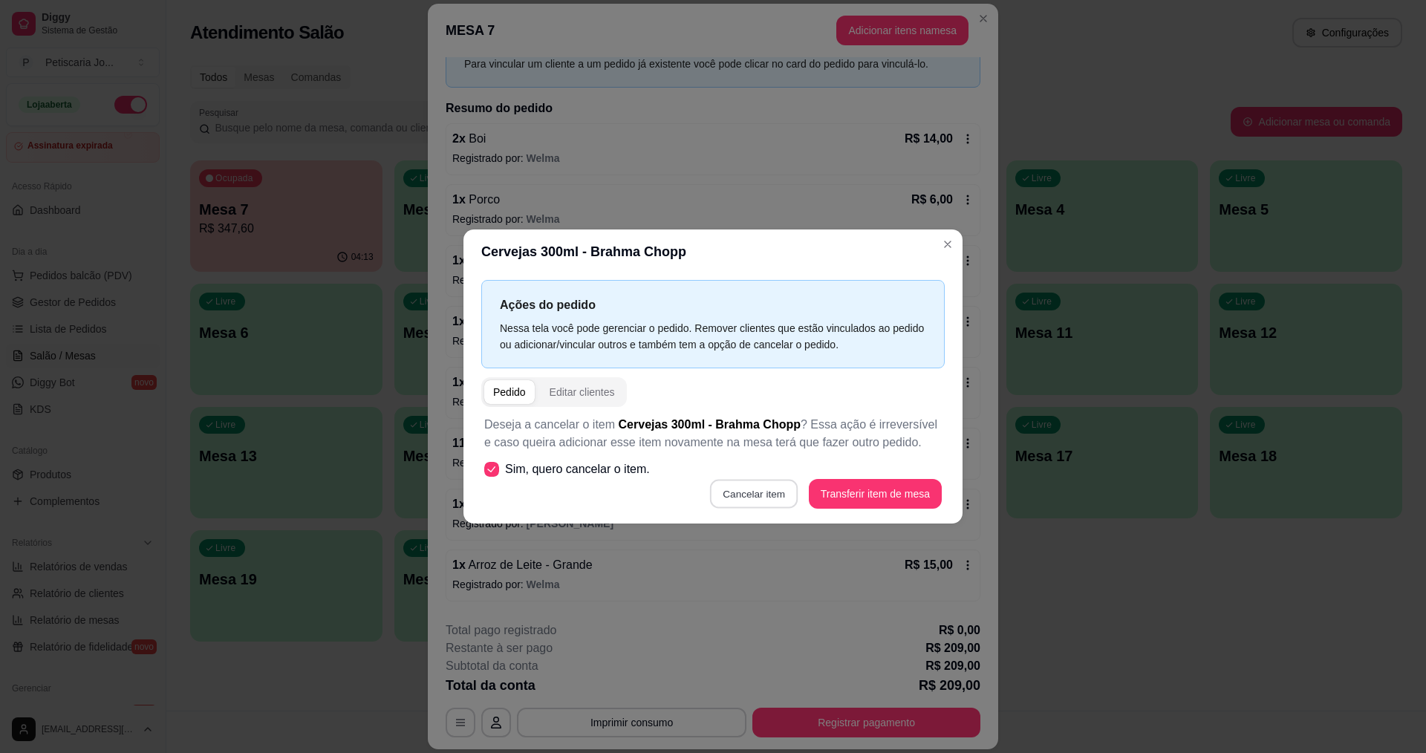
click at [773, 495] on button "Cancelar item" at bounding box center [754, 494] width 88 height 29
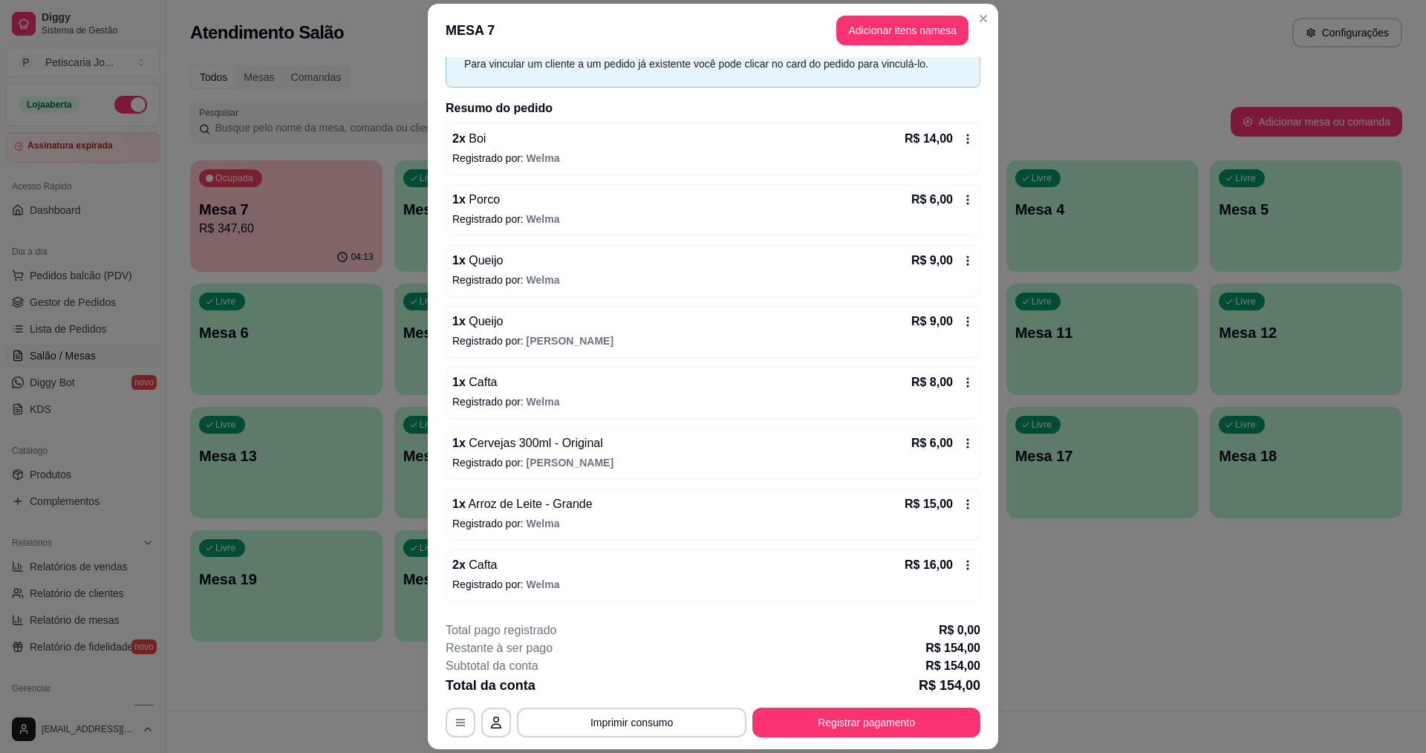
click at [518, 449] on span "Cervejas 300ml - Original" at bounding box center [534, 443] width 137 height 13
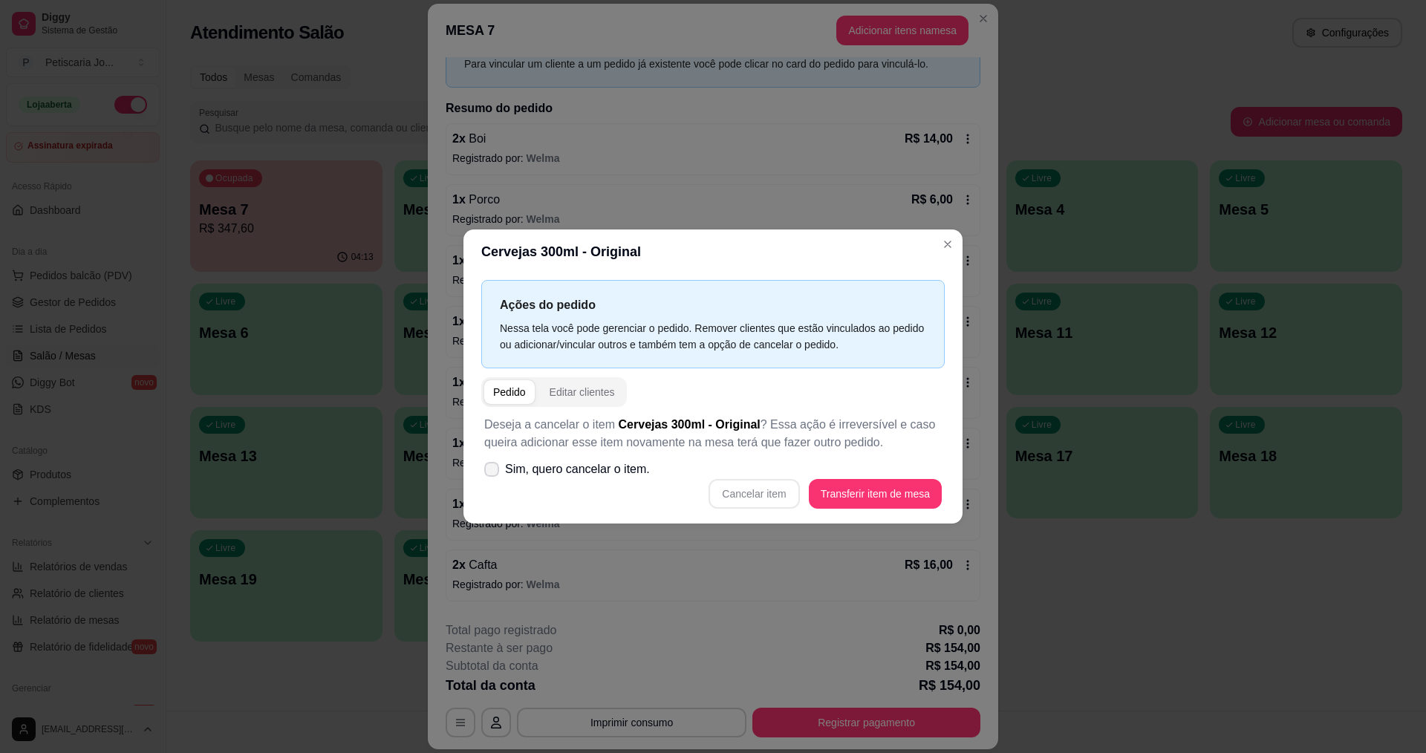
click at [575, 480] on label "Sim, quero cancelar o item." at bounding box center [566, 469] width 177 height 30
click at [493, 480] on input "Sim, quero cancelar o item." at bounding box center [488, 477] width 10 height 10
checkbox input "true"
click at [779, 489] on button "Cancelar item" at bounding box center [753, 494] width 91 height 30
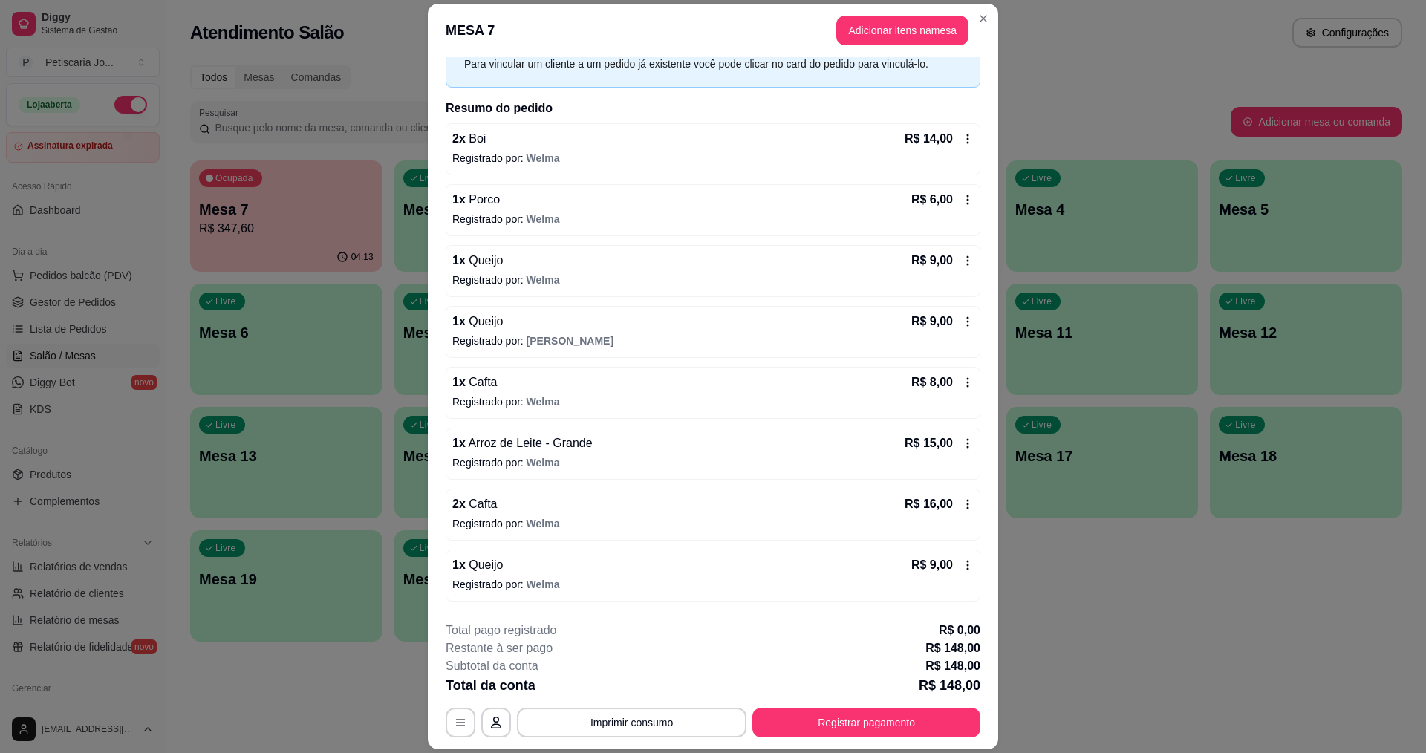
click at [946, 247] on div "1 x Queijo R$ 9,00 Registrado por: Welma" at bounding box center [713, 271] width 535 height 52
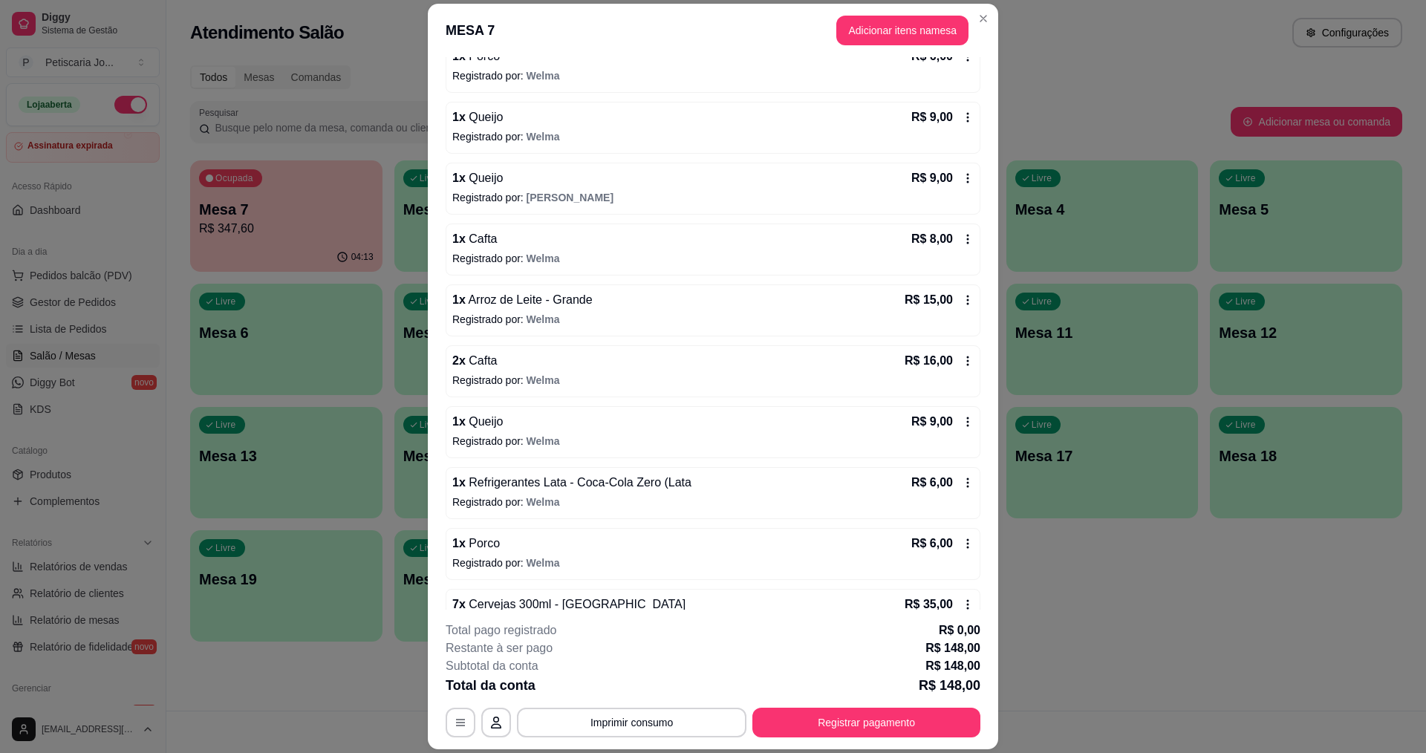
scroll to position [371, 0]
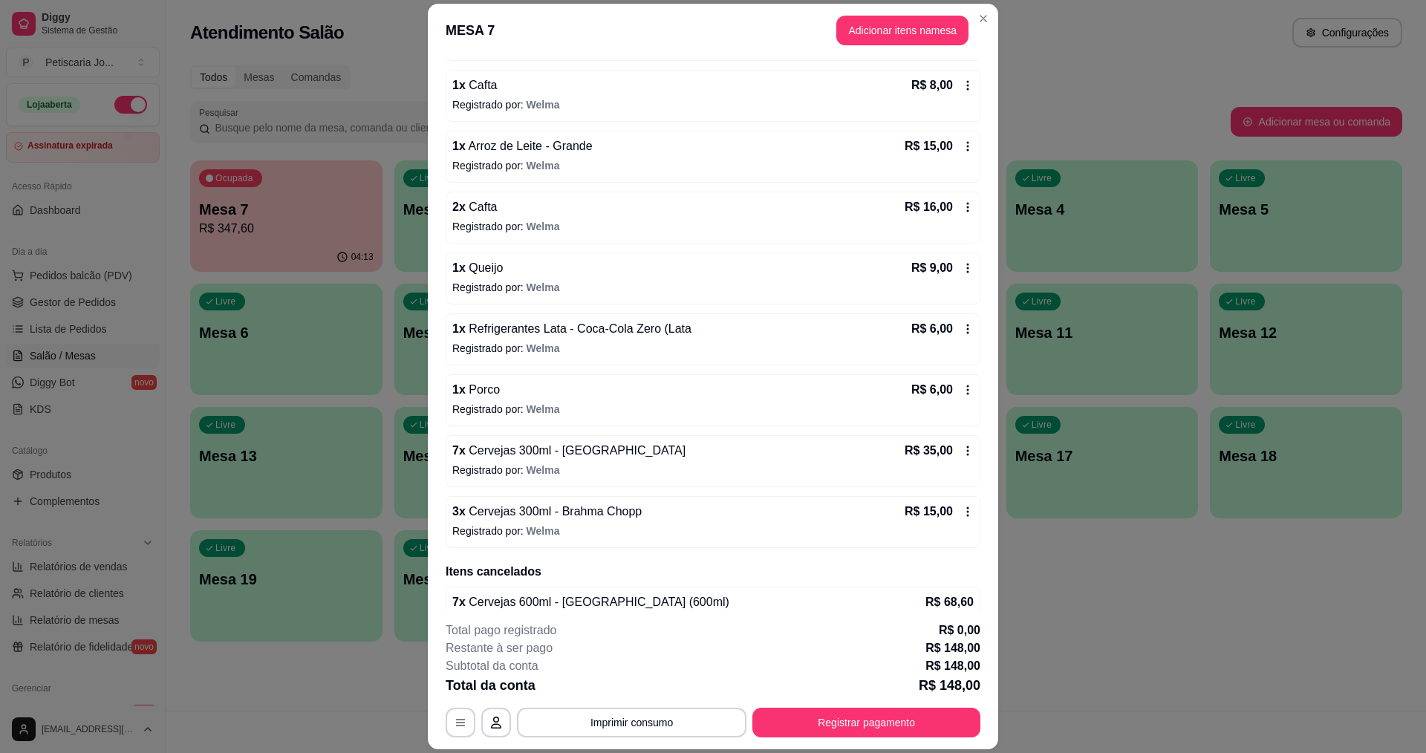
click at [531, 450] on span "Cervejas 300ml - [GEOGRAPHIC_DATA]" at bounding box center [576, 450] width 220 height 13
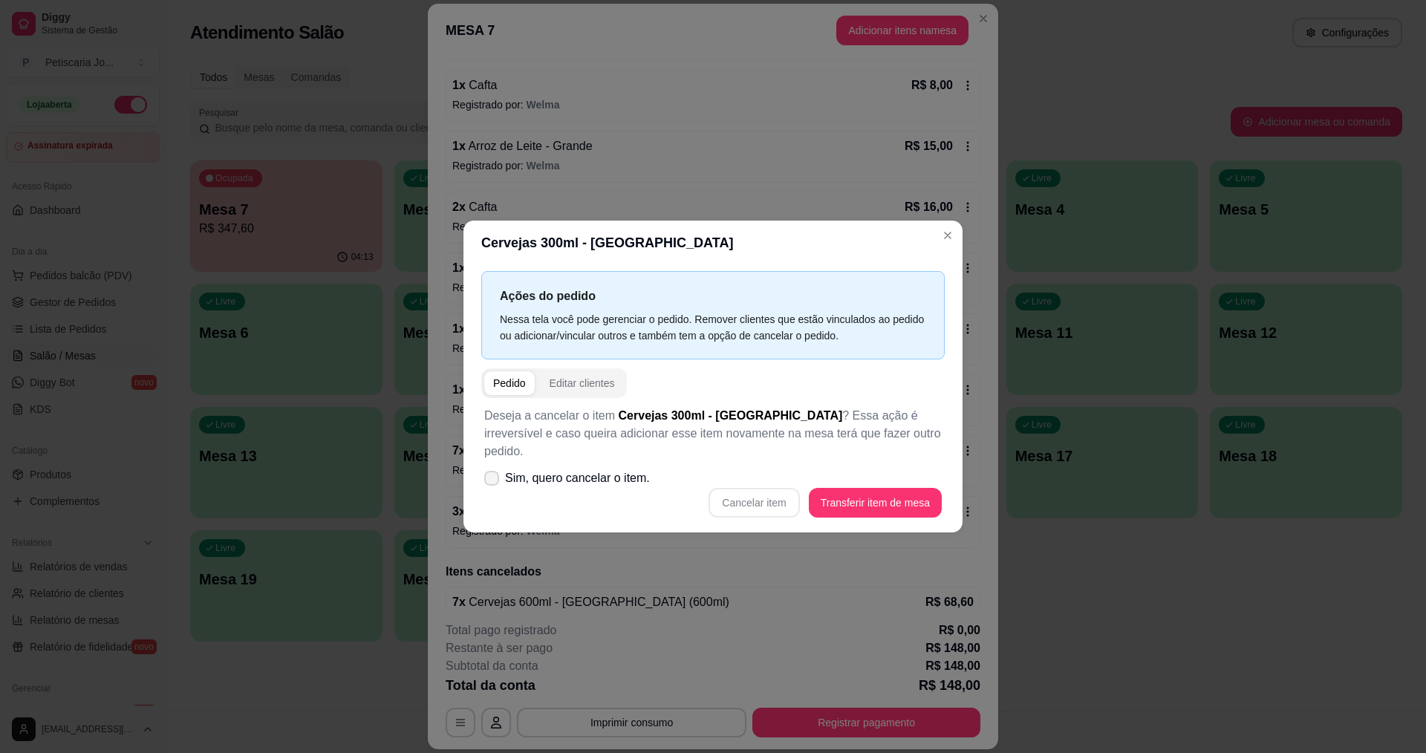
click at [577, 469] on span "Sim, quero cancelar o item." at bounding box center [577, 478] width 145 height 18
click at [493, 481] on input "Sim, quero cancelar o item." at bounding box center [488, 486] width 10 height 10
click at [577, 469] on span "Sim, quero cancelar o item." at bounding box center [577, 478] width 145 height 18
click at [493, 481] on input "Sim, quero cancelar o item." at bounding box center [488, 486] width 10 height 10
click at [590, 469] on span "Sim, quero cancelar o item." at bounding box center [577, 478] width 145 height 18
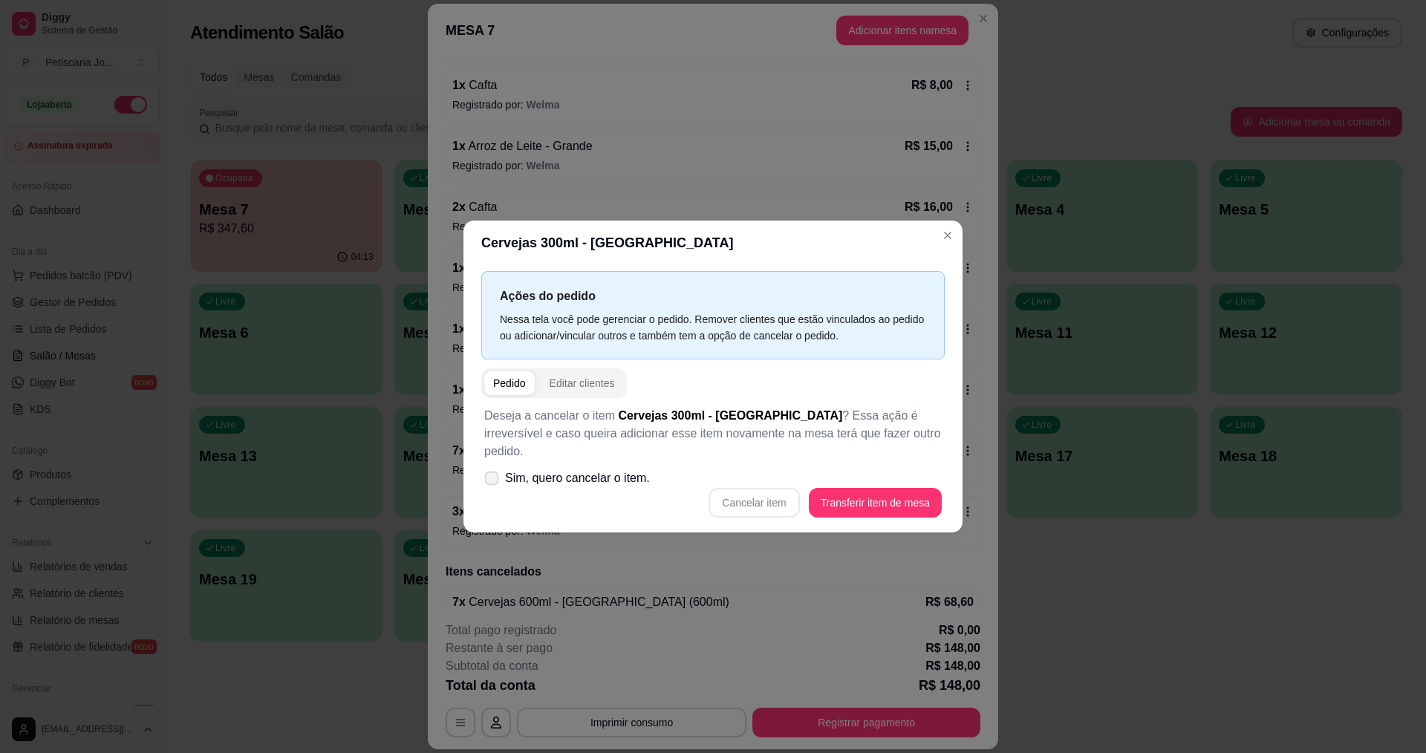
click at [493, 481] on input "Sim, quero cancelar o item." at bounding box center [488, 486] width 10 height 10
checkbox input "true"
click at [725, 494] on button "Cancelar item" at bounding box center [754, 503] width 88 height 29
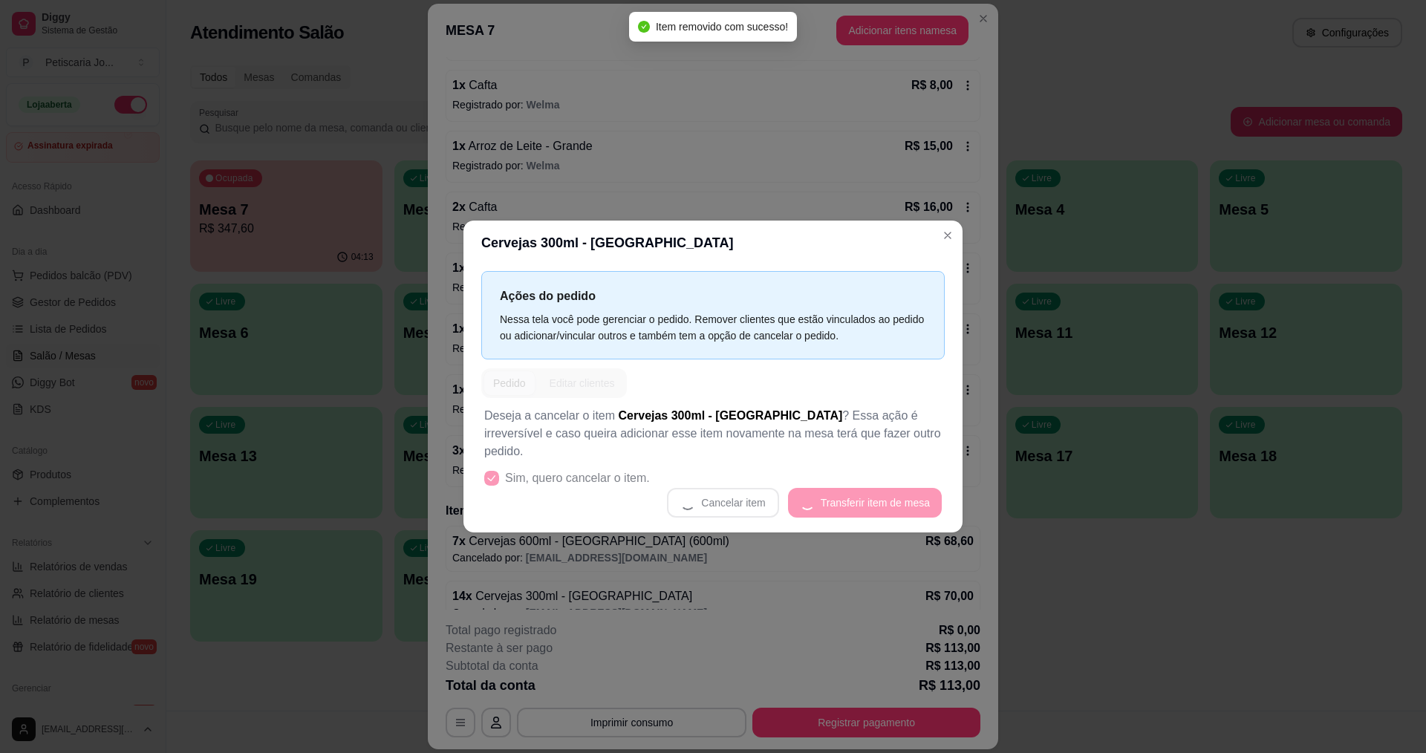
click at [935, 249] on header "Cervejas 300ml - [GEOGRAPHIC_DATA]" at bounding box center [712, 243] width 499 height 45
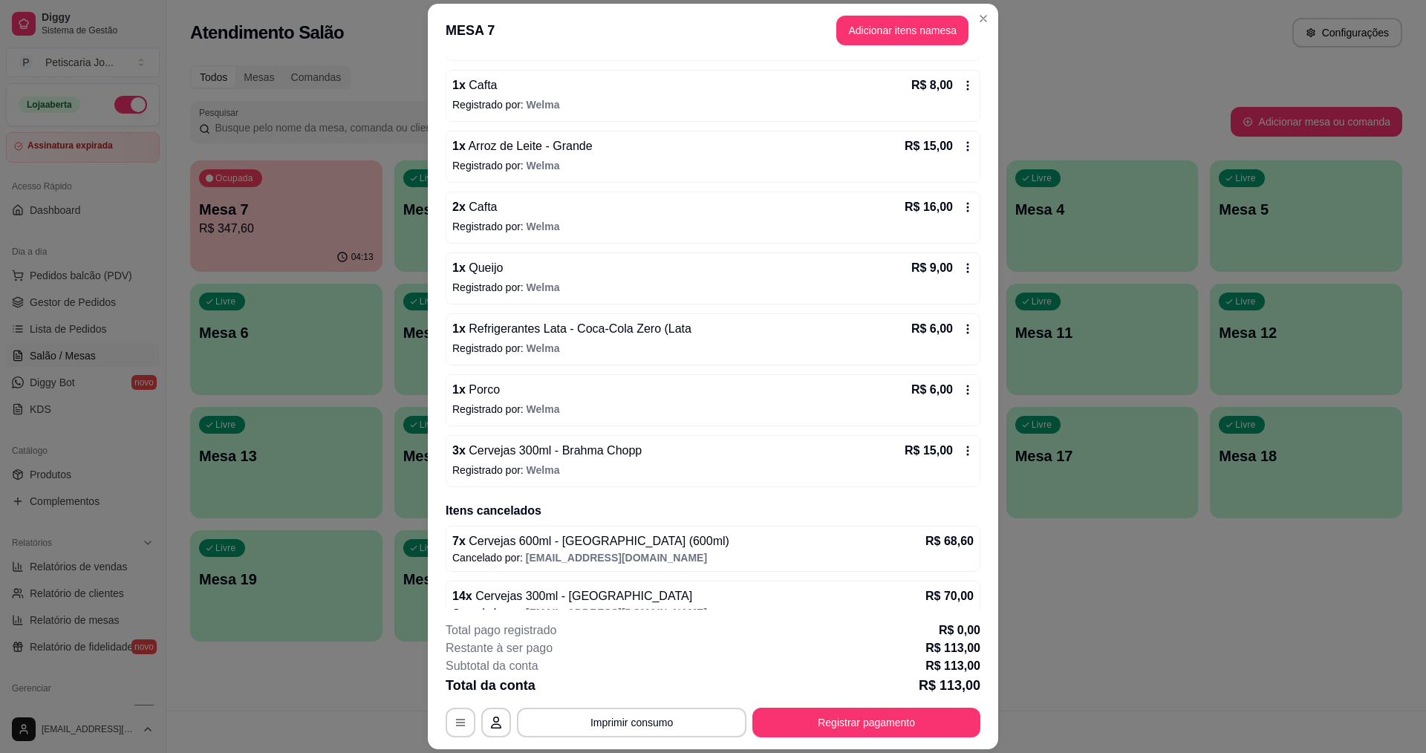
click at [938, 248] on div "2 x Boi R$ 14,00 Registrado por: Welma 1 x Porco R$ 6,00 Registrado por: Welma …" at bounding box center [713, 156] width 535 height 661
click at [480, 457] on span "Cervejas 300ml - Brahma Chopp" at bounding box center [554, 450] width 176 height 13
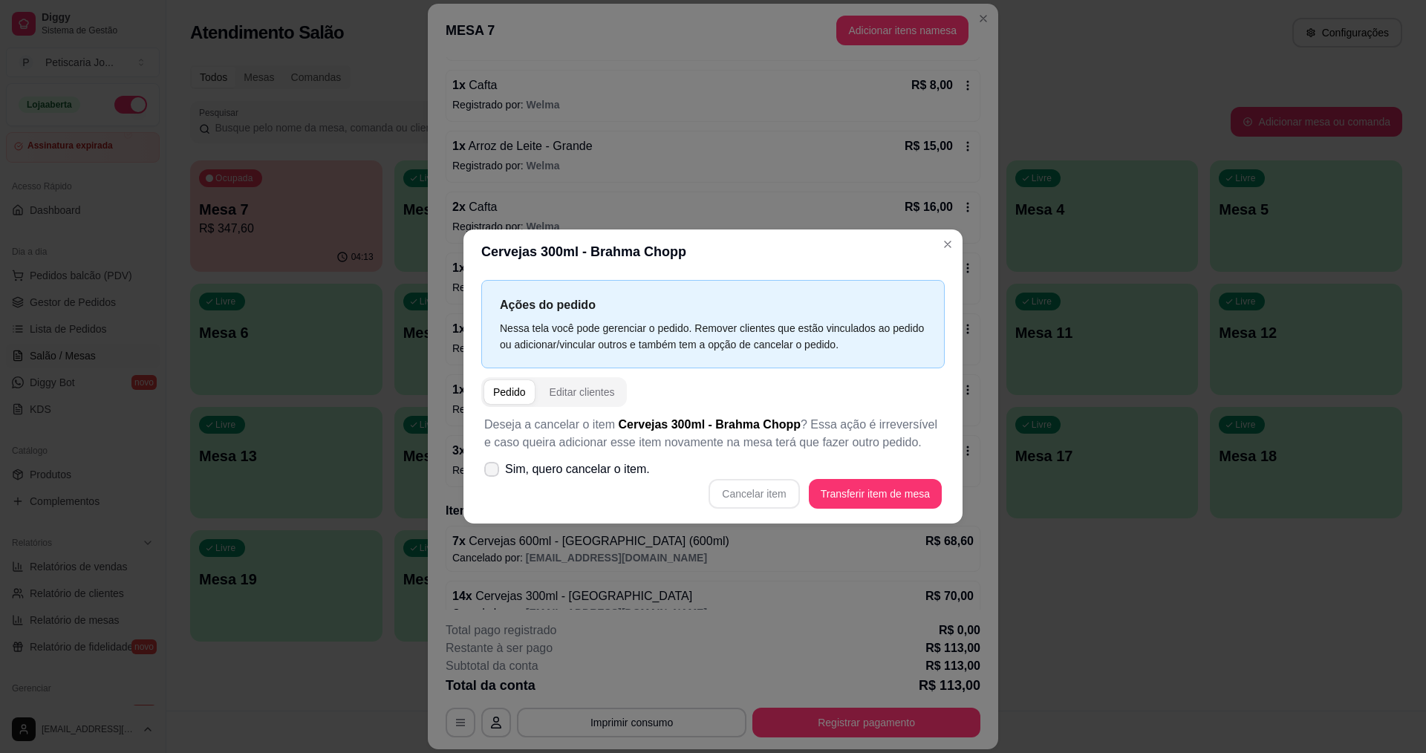
click at [507, 477] on span "Sim, quero cancelar o item." at bounding box center [577, 469] width 145 height 18
click at [493, 477] on input "Sim, quero cancelar o item." at bounding box center [488, 477] width 10 height 10
checkbox input "true"
click at [716, 488] on button "Cancelar item" at bounding box center [754, 494] width 88 height 29
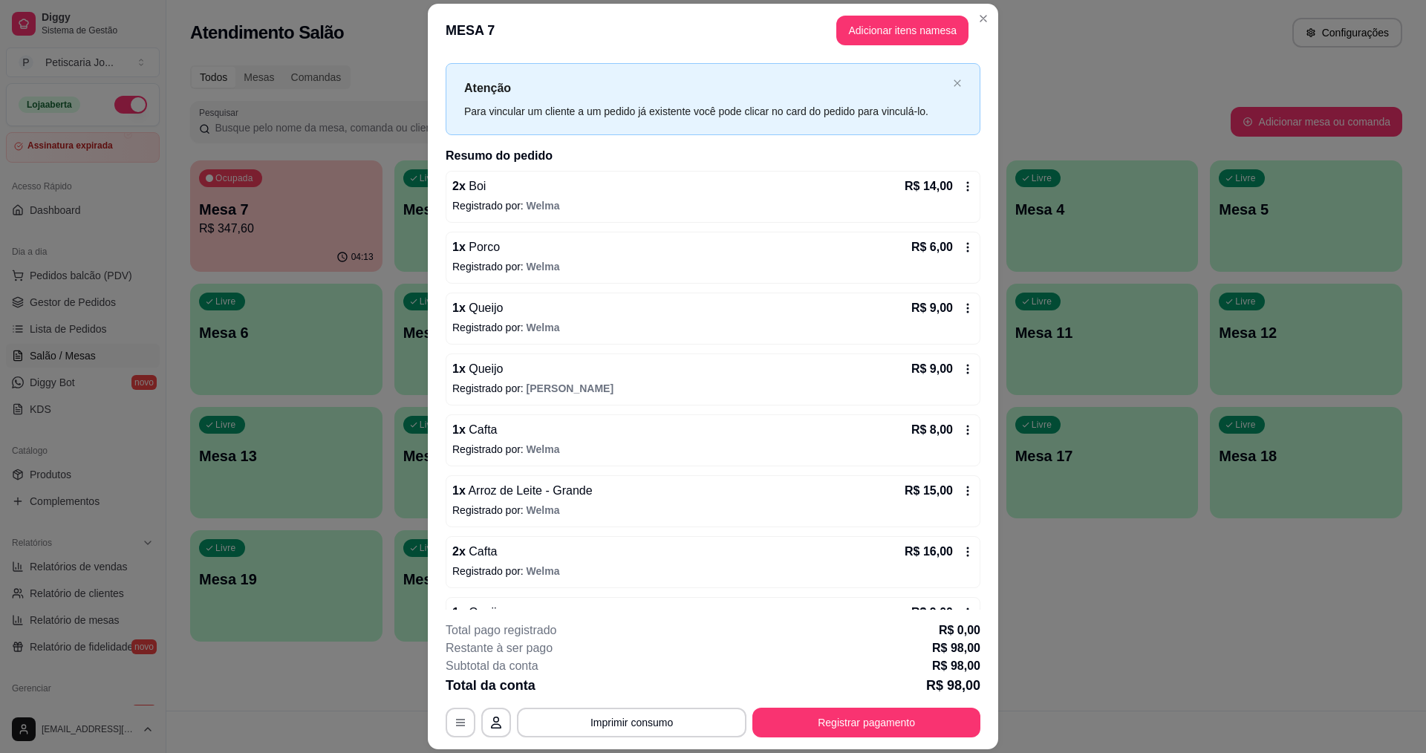
scroll to position [0, 0]
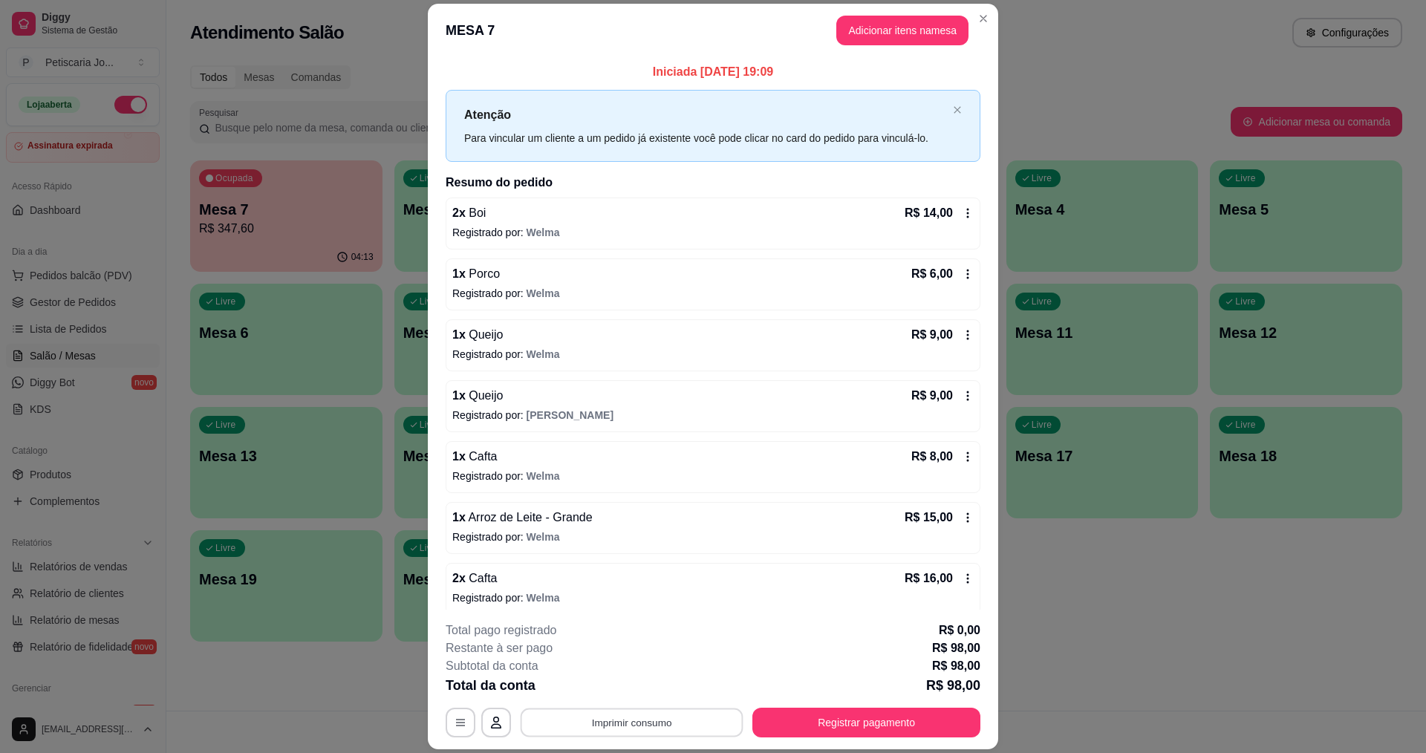
click at [567, 728] on button "Imprimir consumo" at bounding box center [631, 722] width 223 height 29
click at [604, 691] on button "IMPRESSORA" at bounding box center [630, 687] width 104 height 23
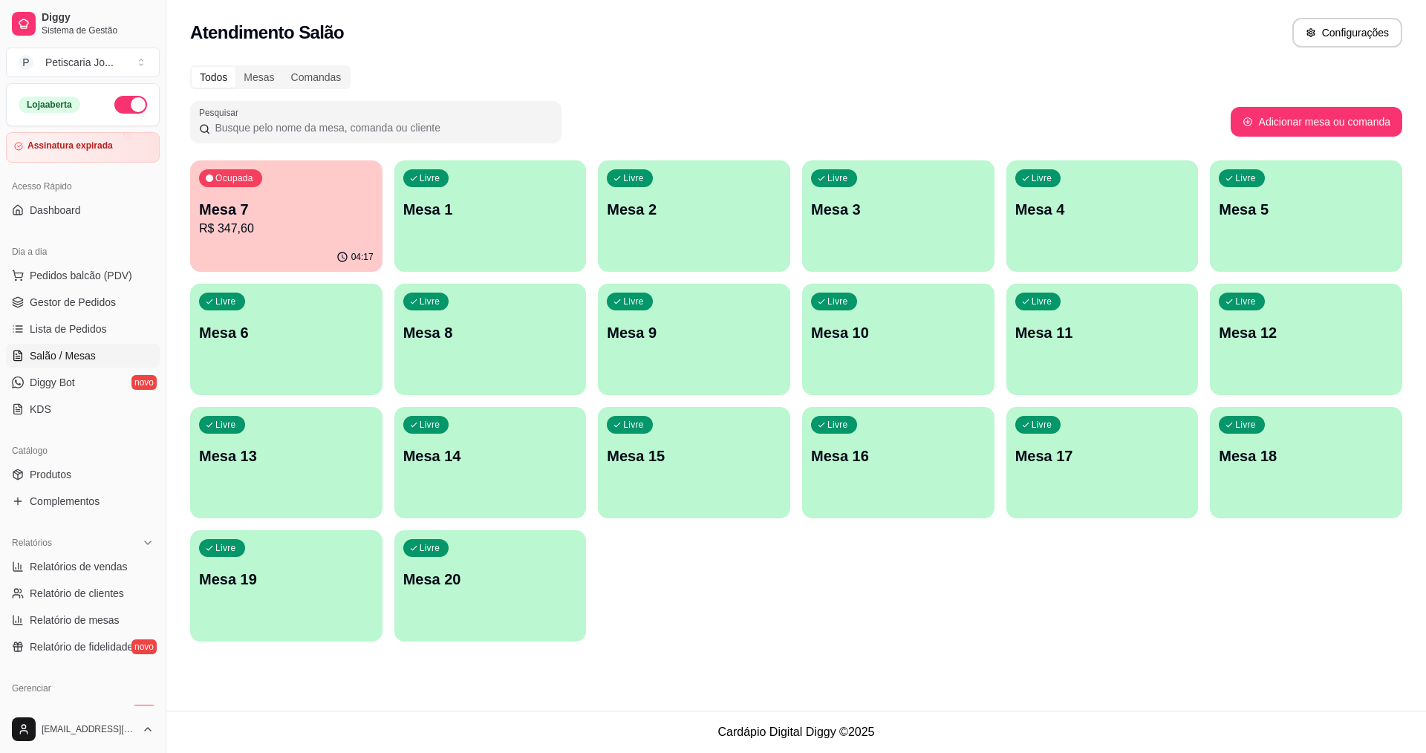
click at [261, 206] on p "Mesa 7" at bounding box center [286, 209] width 174 height 21
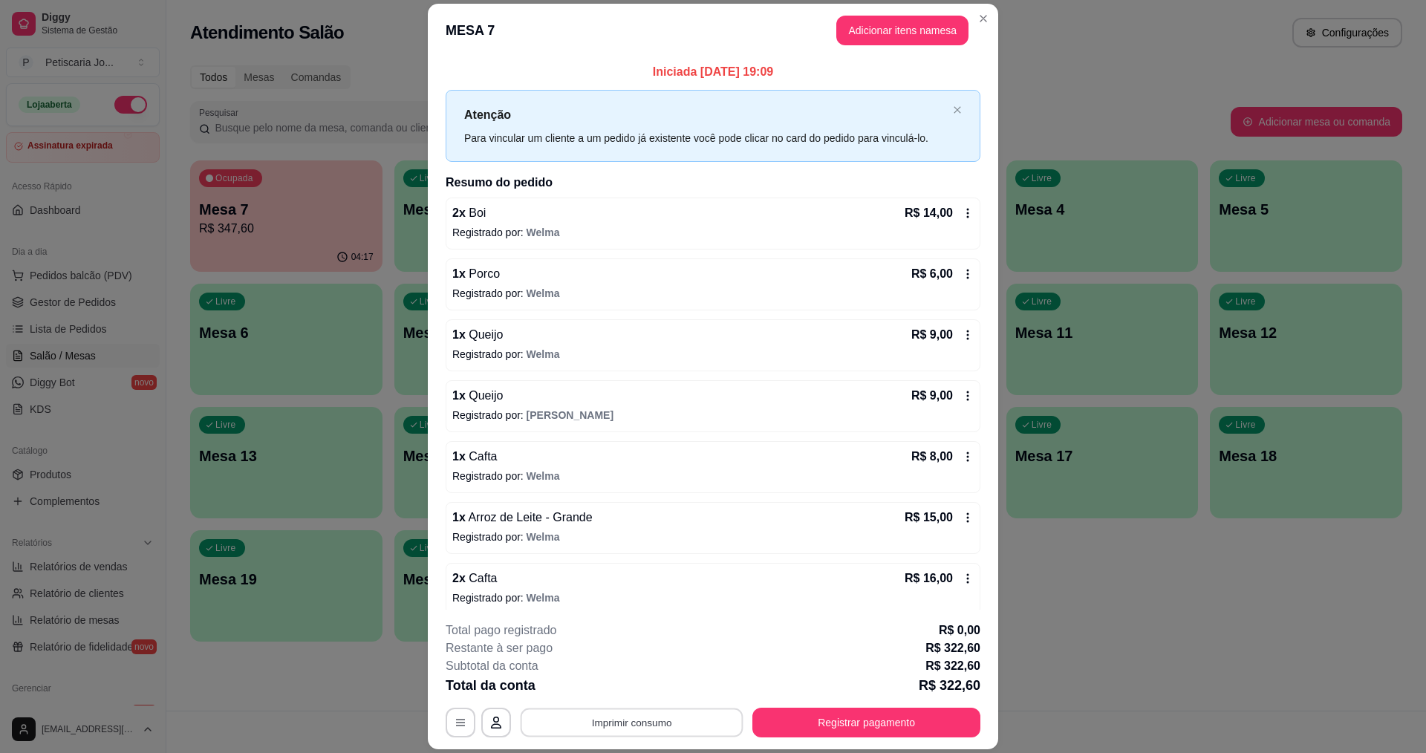
click at [630, 729] on button "Imprimir consumo" at bounding box center [631, 722] width 223 height 29
click at [639, 679] on button "IMPRESSORA" at bounding box center [631, 688] width 108 height 24
click at [834, 719] on button "Registrar pagamento" at bounding box center [866, 723] width 228 height 30
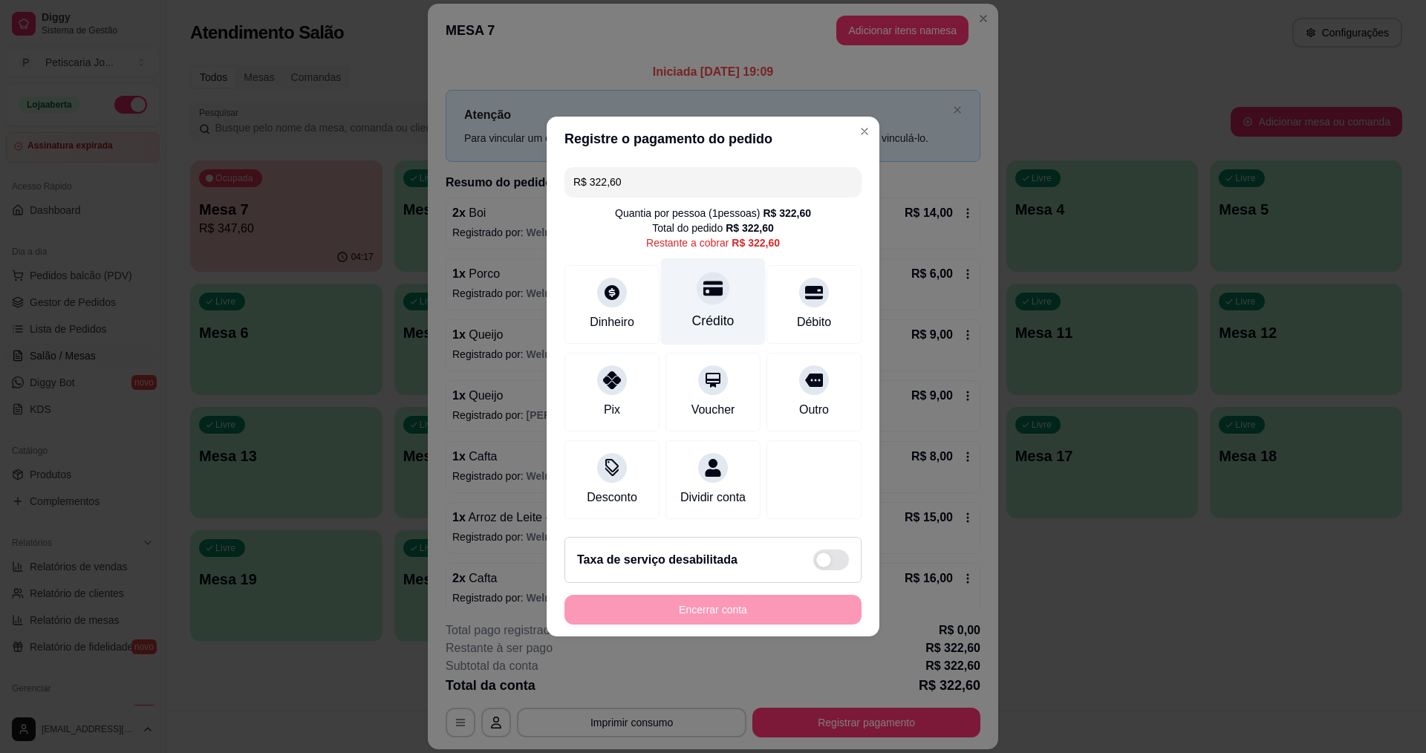
click at [705, 290] on div at bounding box center [712, 288] width 33 height 33
type input "R$ 0,00"
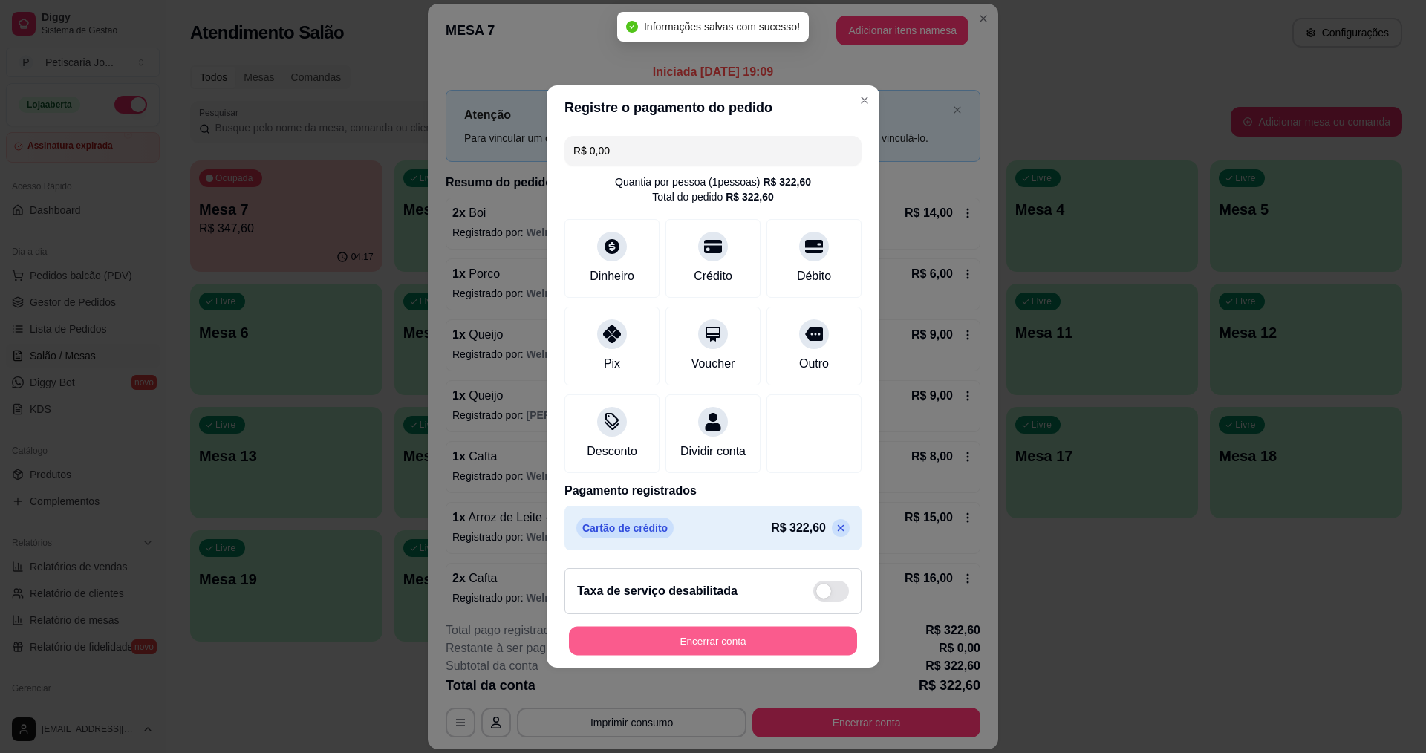
click at [743, 649] on button "Encerrar conta" at bounding box center [713, 641] width 288 height 29
